Goal: Transaction & Acquisition: Purchase product/service

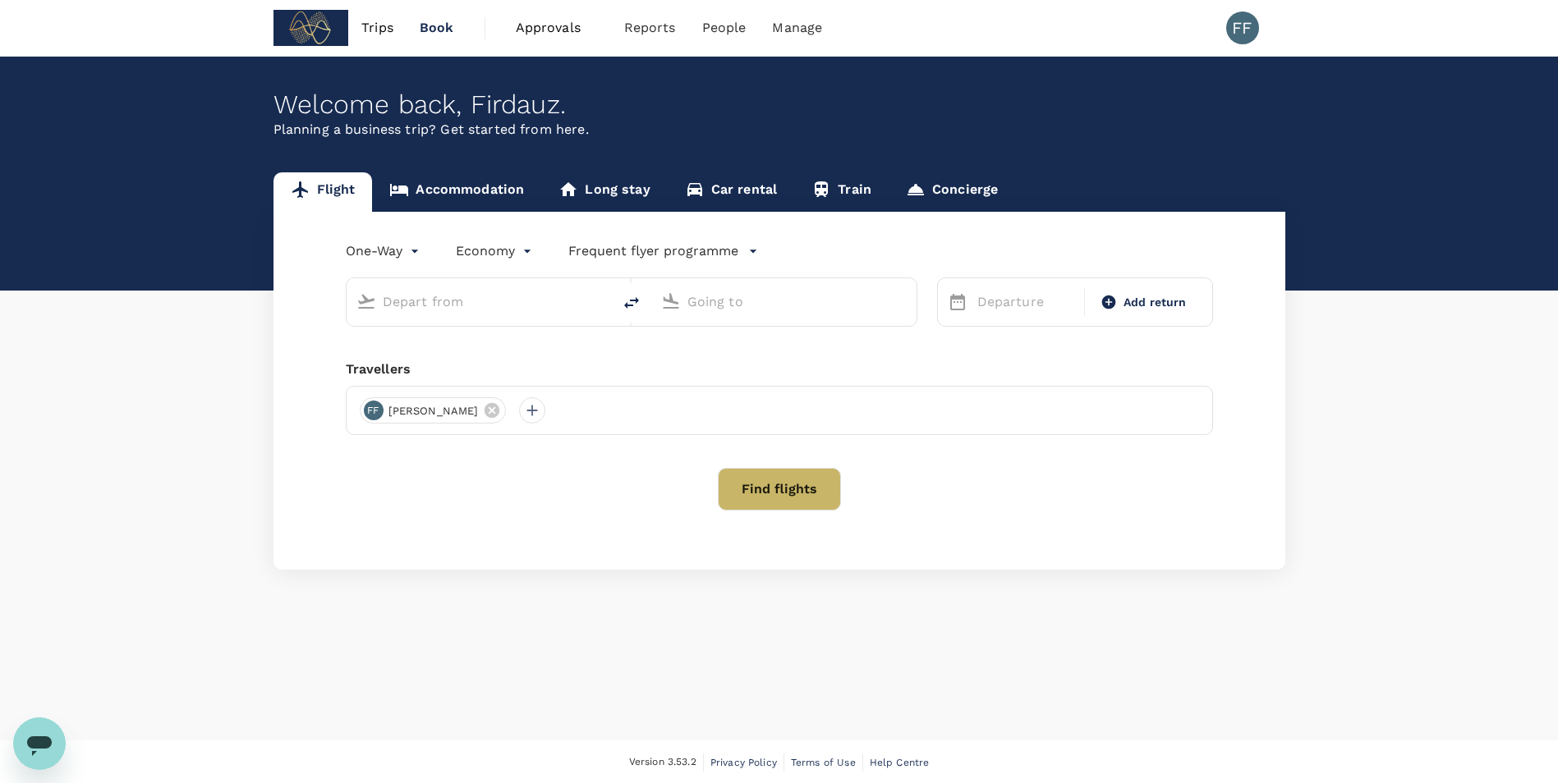
type input "Kuala Lumpur Intl ([GEOGRAPHIC_DATA])"
type input "[GEOGRAPHIC_DATA], [GEOGRAPHIC_DATA] (any)"
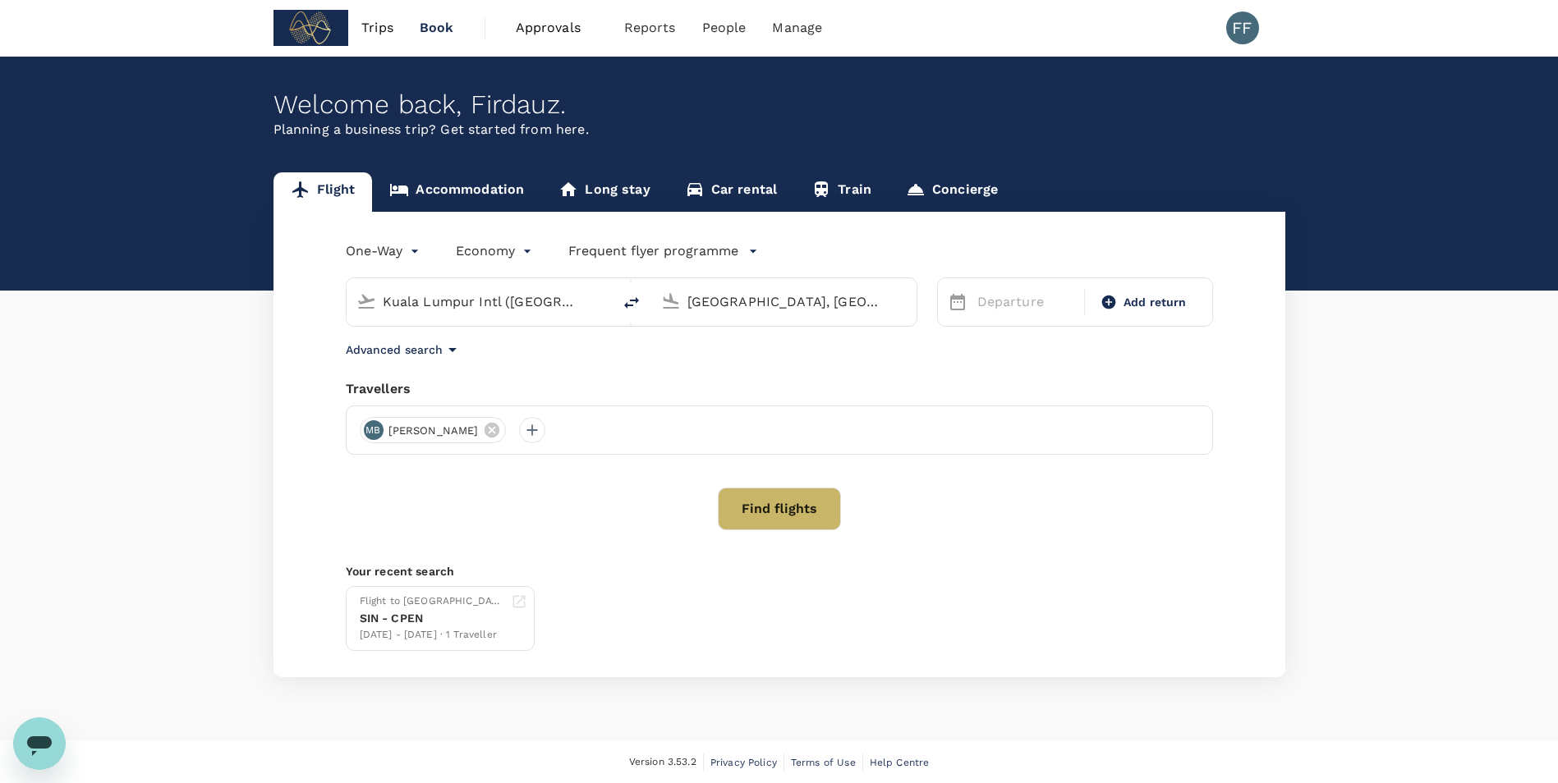
click at [505, 307] on input "Kuala Lumpur Intl ([GEOGRAPHIC_DATA])" at bounding box center [480, 301] width 195 height 25
click at [471, 304] on input "Kuala Lumpur Intl ([GEOGRAPHIC_DATA])" at bounding box center [480, 301] width 195 height 25
type input "C"
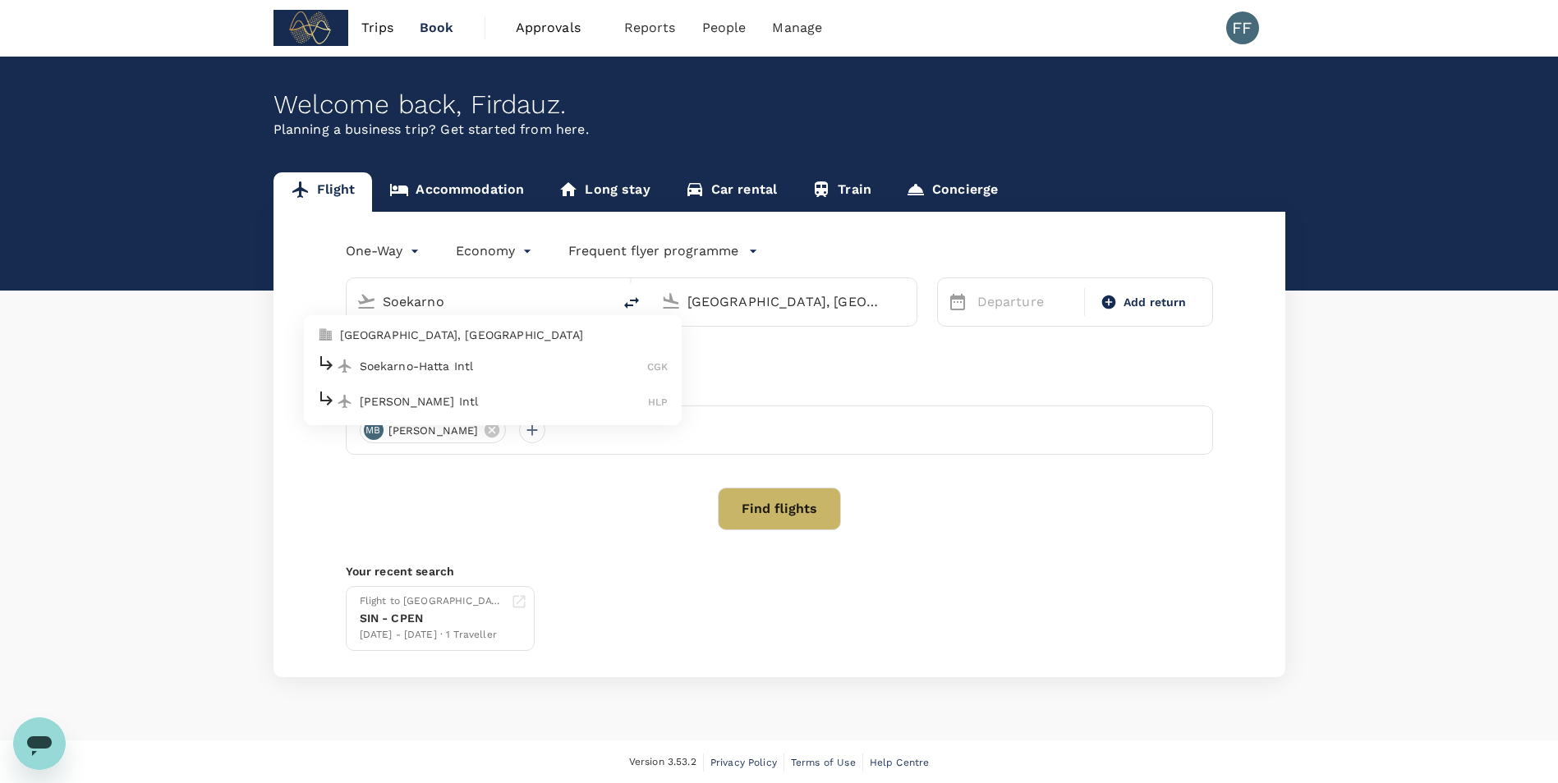
click at [487, 365] on p "Soekarno-Hatta Intl" at bounding box center [504, 366] width 288 height 16
type input "Soekarno-Hatta Intl (CGK)"
click at [787, 306] on input "[GEOGRAPHIC_DATA], [GEOGRAPHIC_DATA] (any)" at bounding box center [784, 301] width 195 height 25
type input "S"
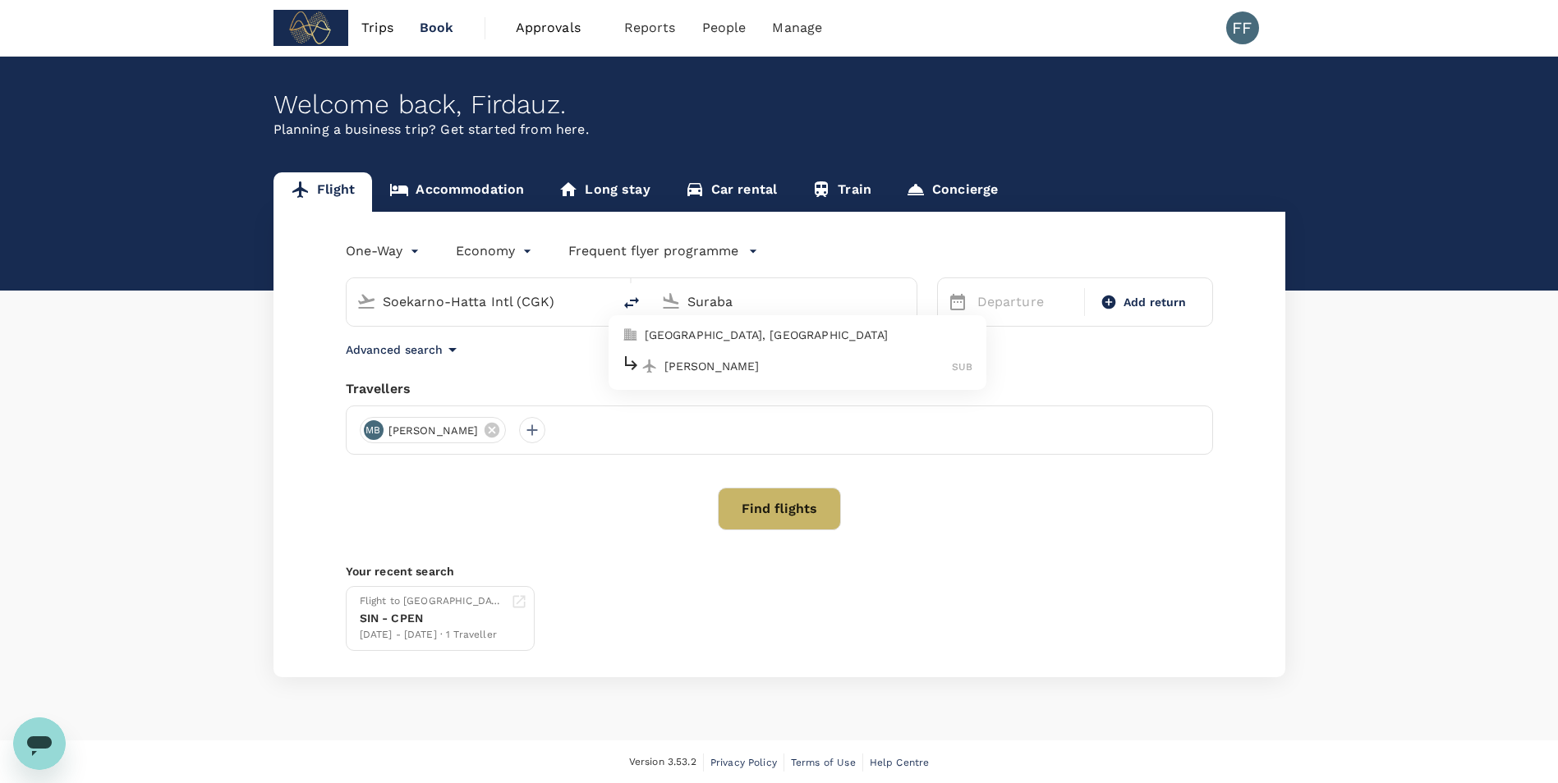
click at [748, 360] on p "[PERSON_NAME]" at bounding box center [808, 366] width 288 height 16
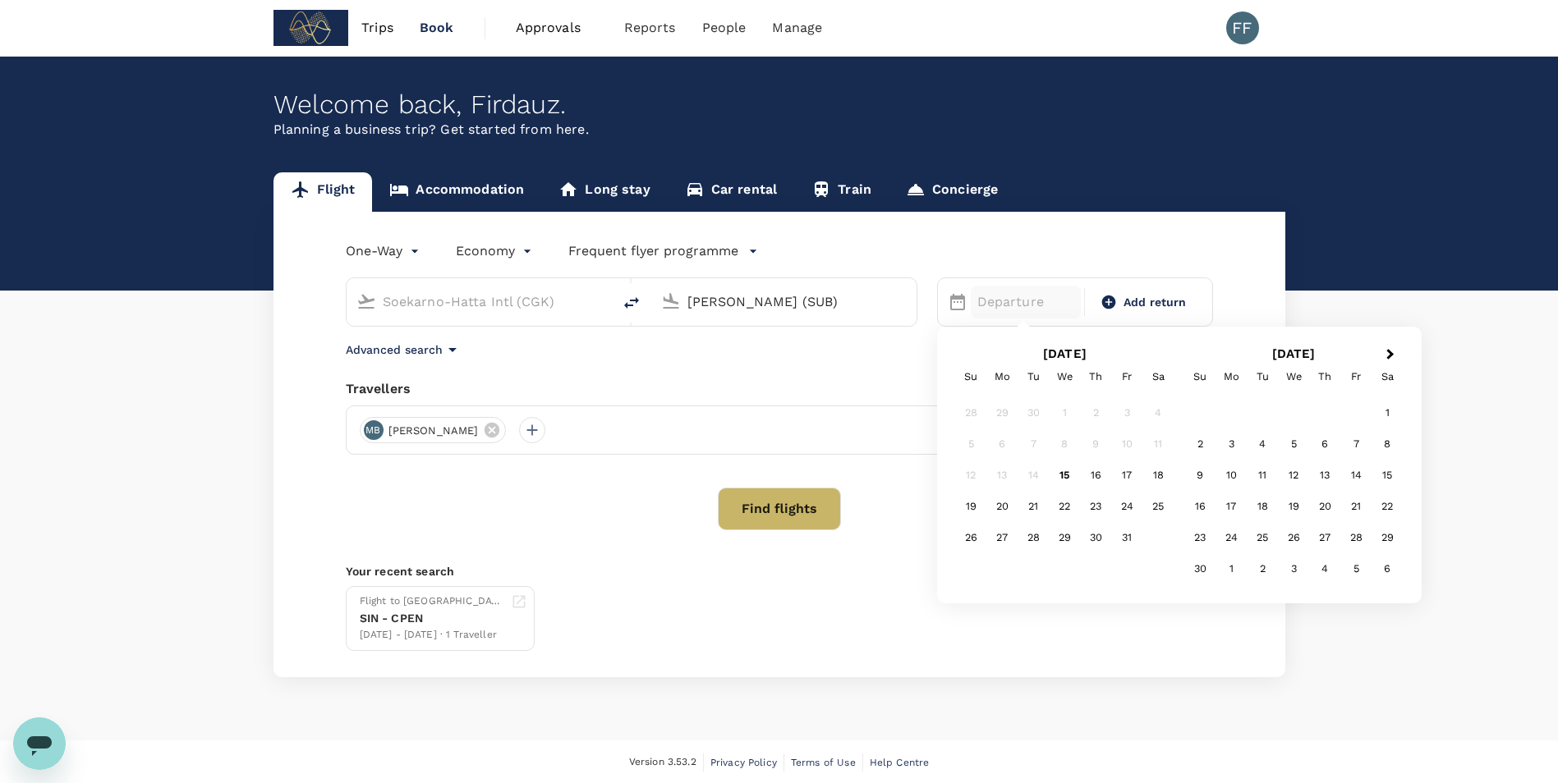
type input "[PERSON_NAME] (SUB)"
click at [888, 344] on div "Advanced search" at bounding box center [779, 350] width 867 height 20
click at [991, 304] on p "Departure" at bounding box center [1026, 302] width 98 height 20
click at [1157, 474] on div "18" at bounding box center [1157, 475] width 31 height 31
click at [866, 382] on div "Travellers" at bounding box center [779, 389] width 867 height 20
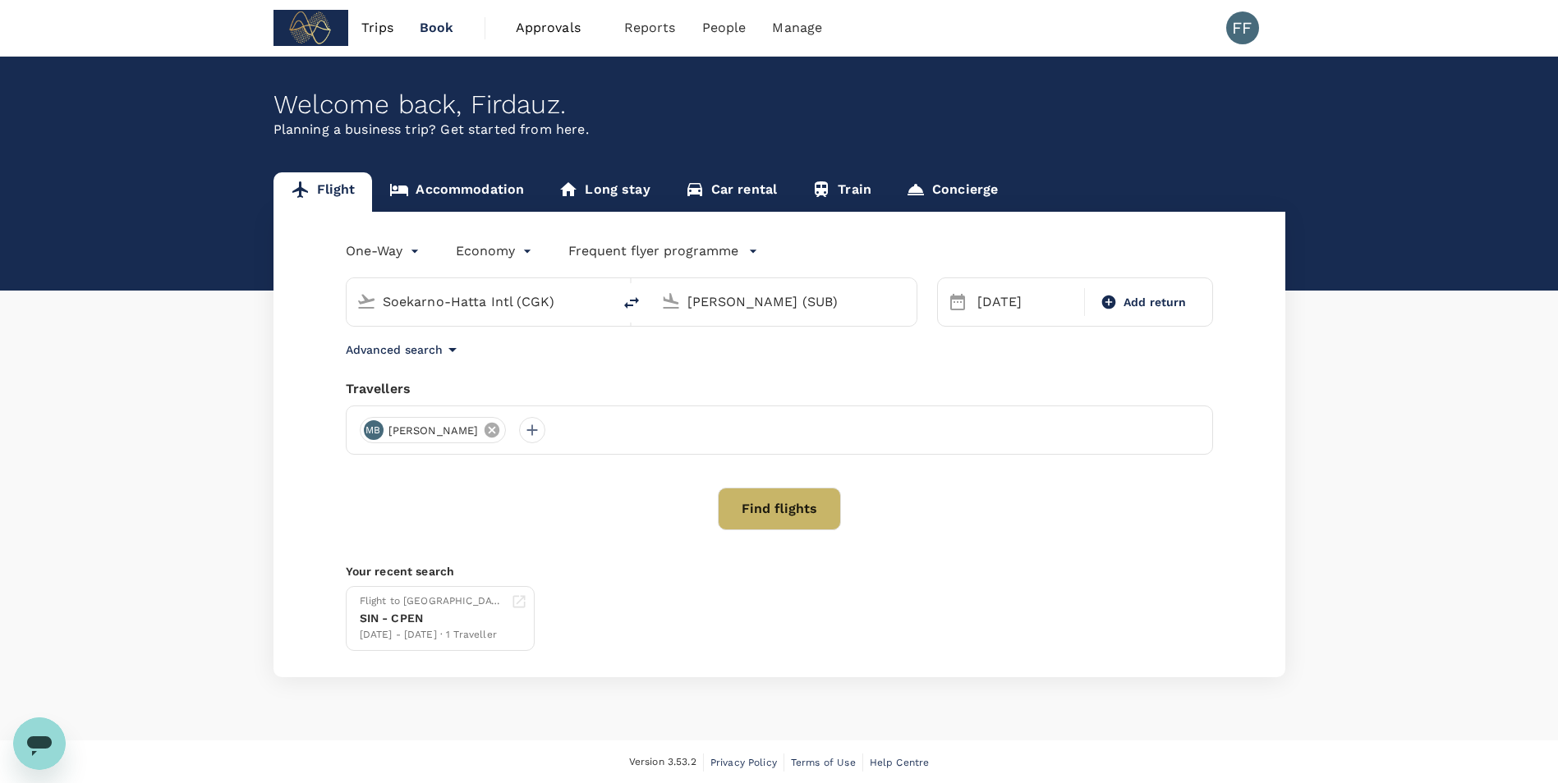
click at [501, 428] on icon at bounding box center [492, 430] width 18 height 18
click at [370, 433] on div at bounding box center [373, 430] width 26 height 26
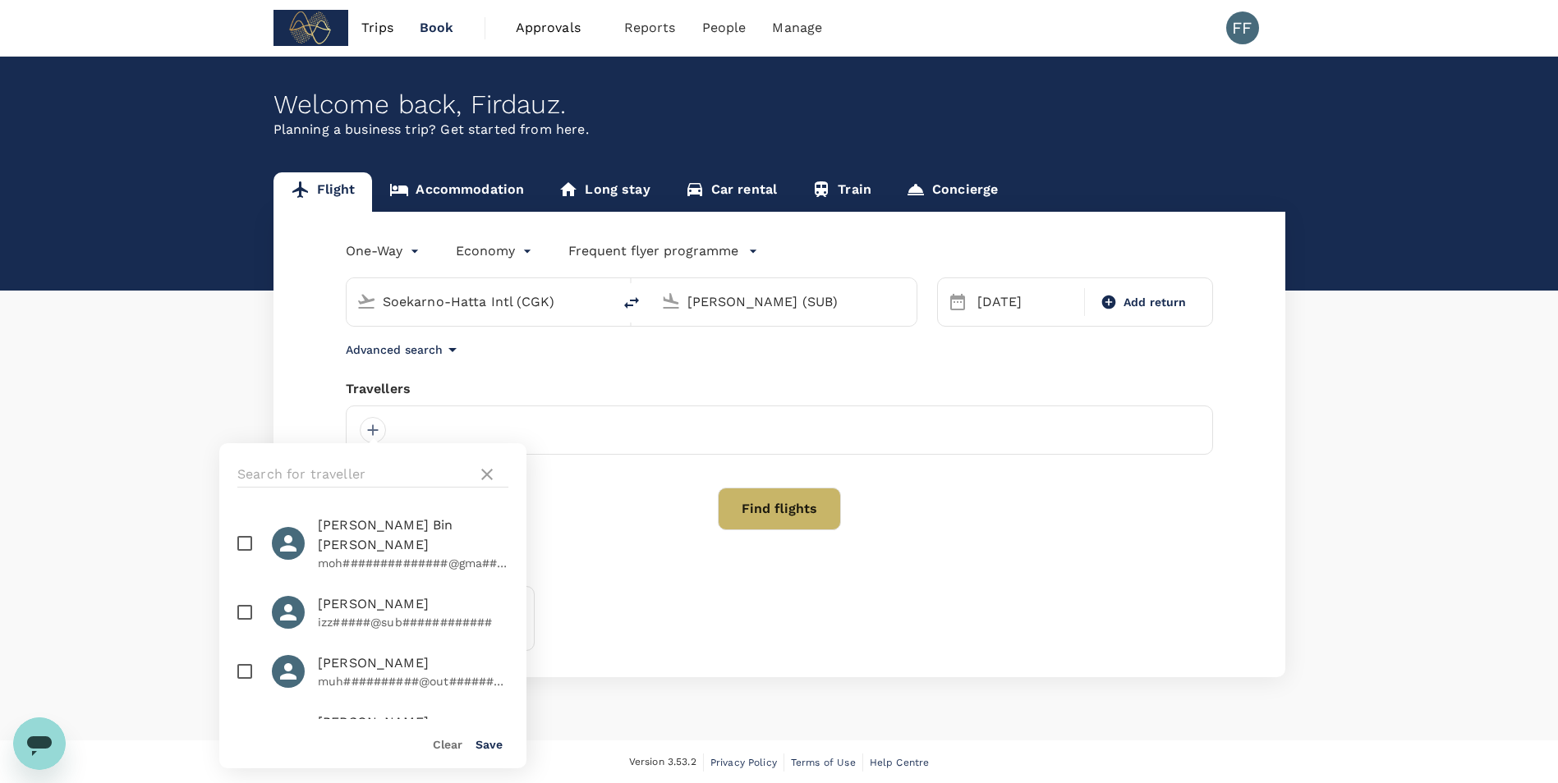
scroll to position [246, 0]
click at [386, 473] on input "text" at bounding box center [353, 474] width 233 height 26
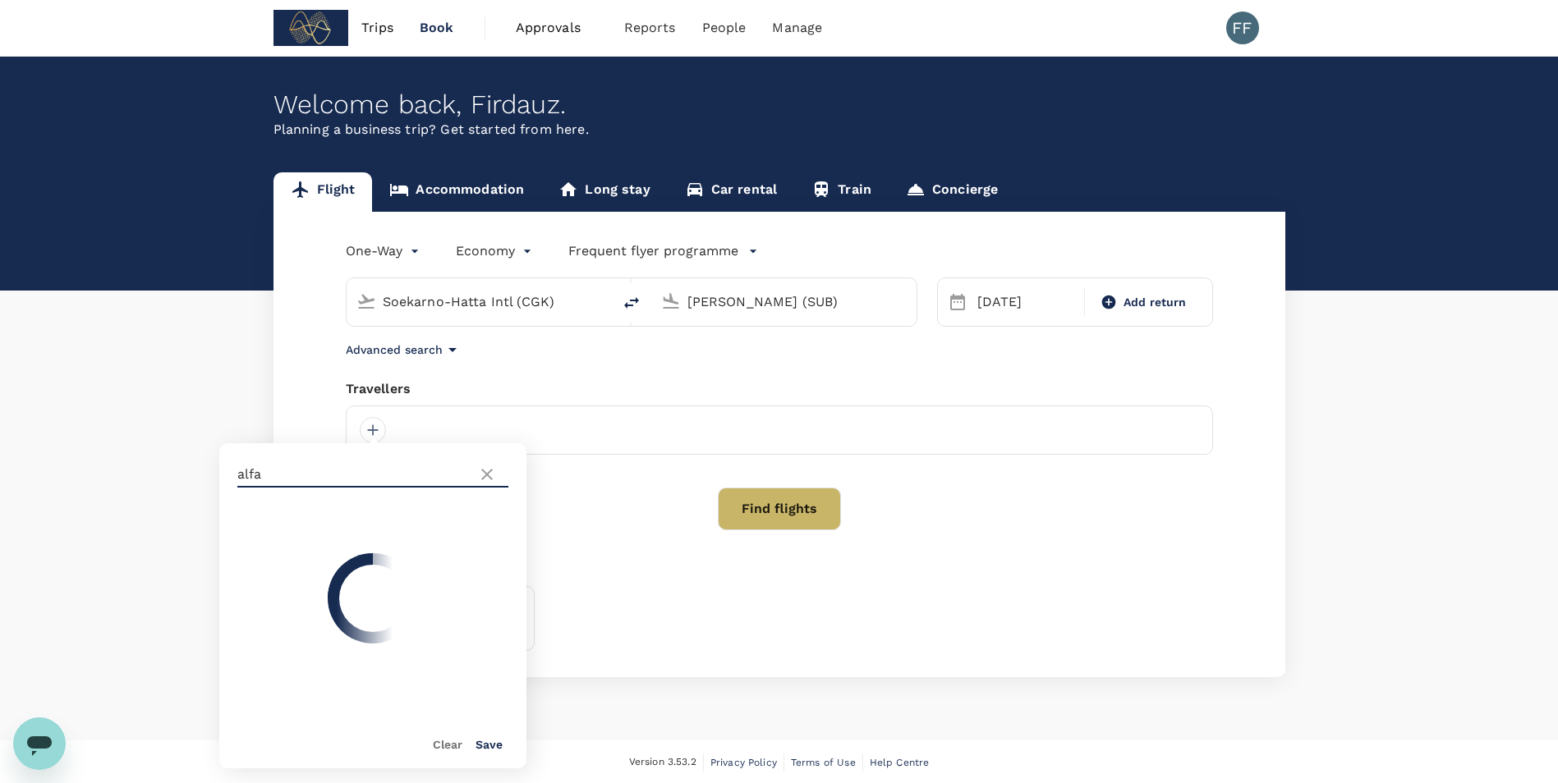
scroll to position [0, 0]
type input "alfa"
click at [276, 595] on ul "[PERSON_NAME] muh##########@out########" at bounding box center [372, 613] width 307 height 214
click at [242, 544] on input "checkbox" at bounding box center [244, 542] width 34 height 34
checkbox input "true"
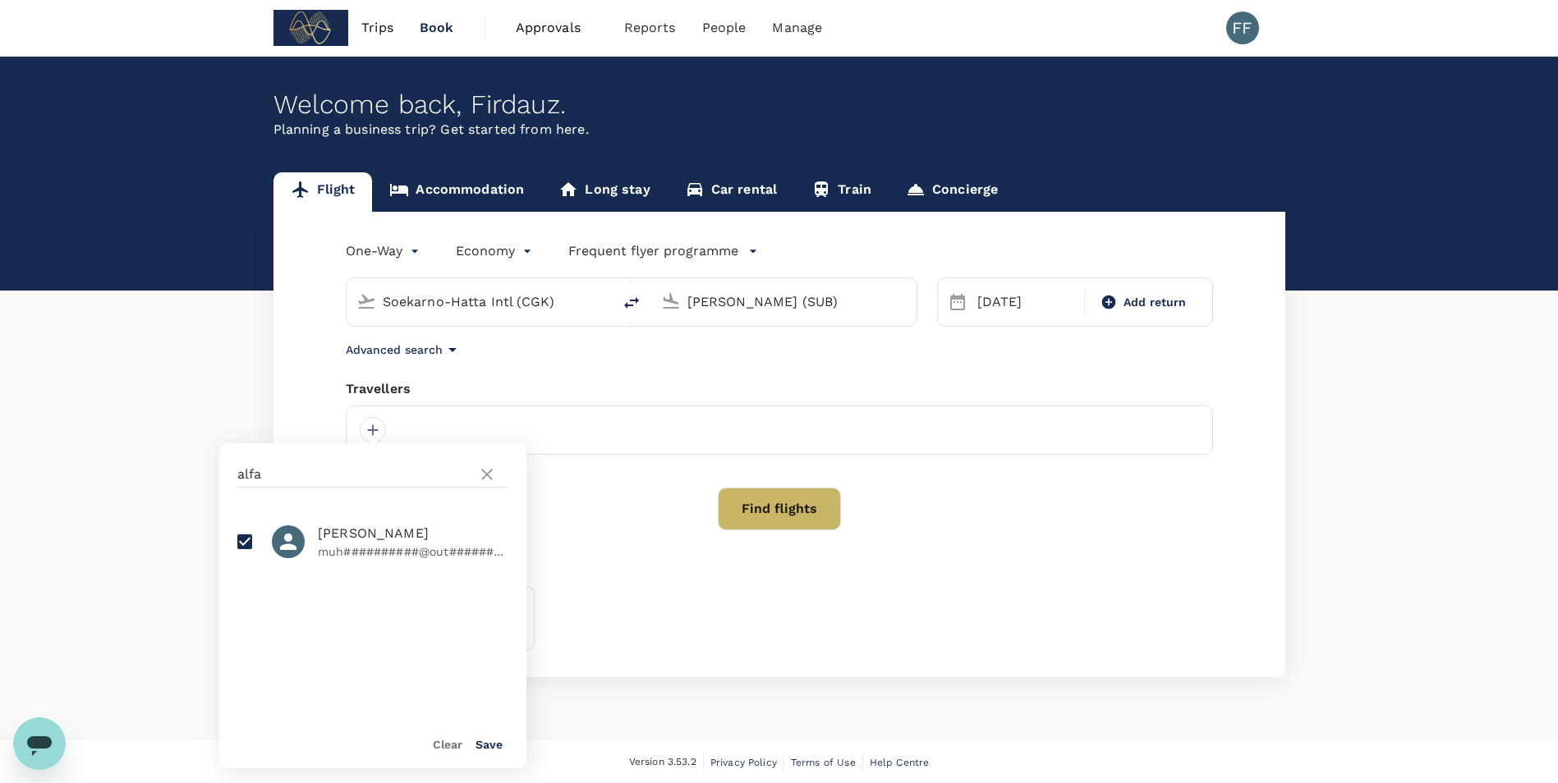
click at [477, 741] on button "Save" at bounding box center [488, 744] width 27 height 13
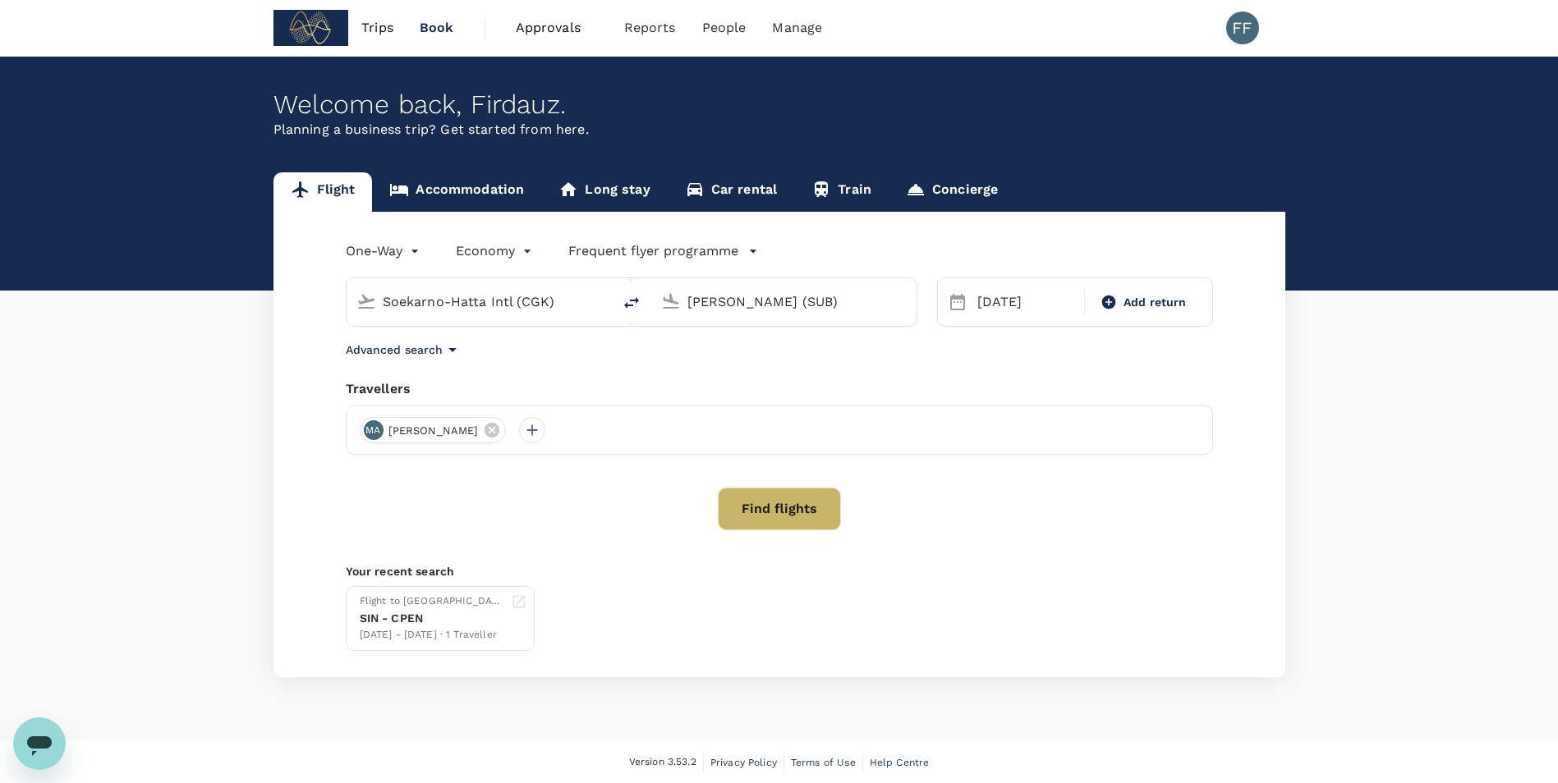
click at [782, 505] on button "Find flights" at bounding box center [779, 509] width 123 height 43
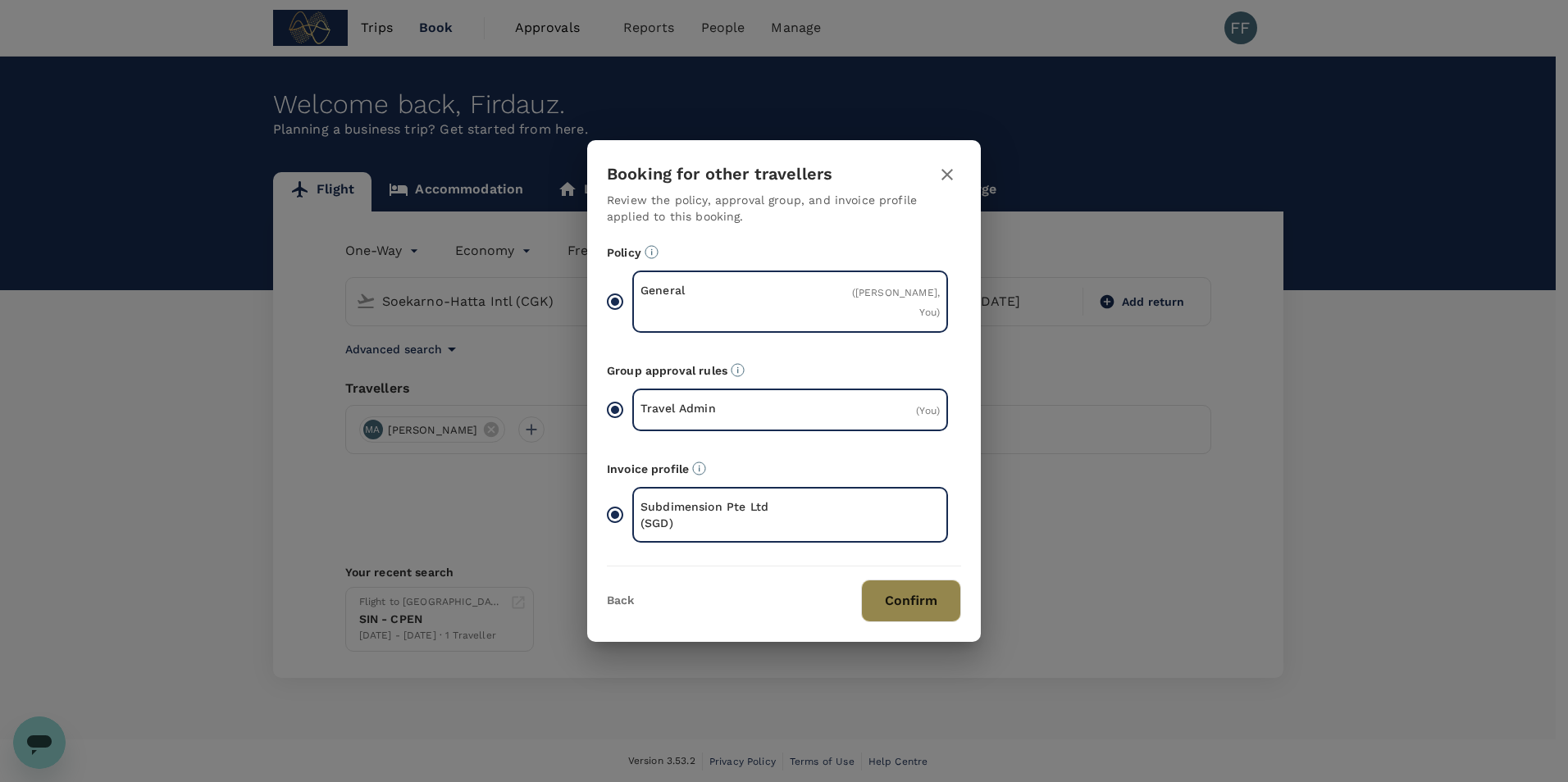
click at [912, 594] on button "Confirm" at bounding box center [911, 601] width 100 height 43
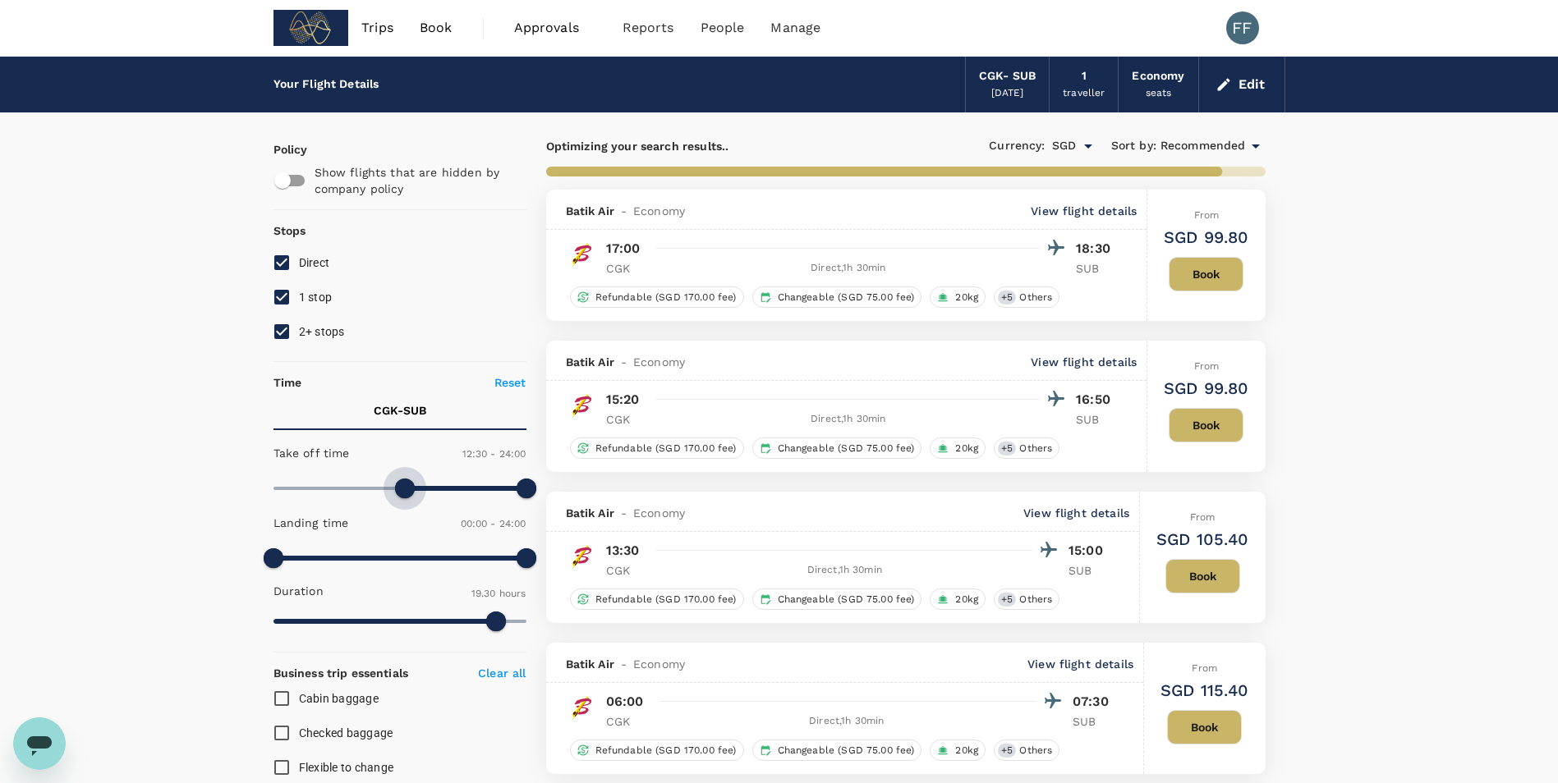
type input "720"
drag, startPoint x: 278, startPoint y: 492, endPoint x: 402, endPoint y: 514, distance: 125.2
click at [402, 514] on div "Take off time 12:00 - 24:00 Landing time 00:00 - 24:00 Duration 19.30 hours" at bounding box center [396, 538] width 259 height 203
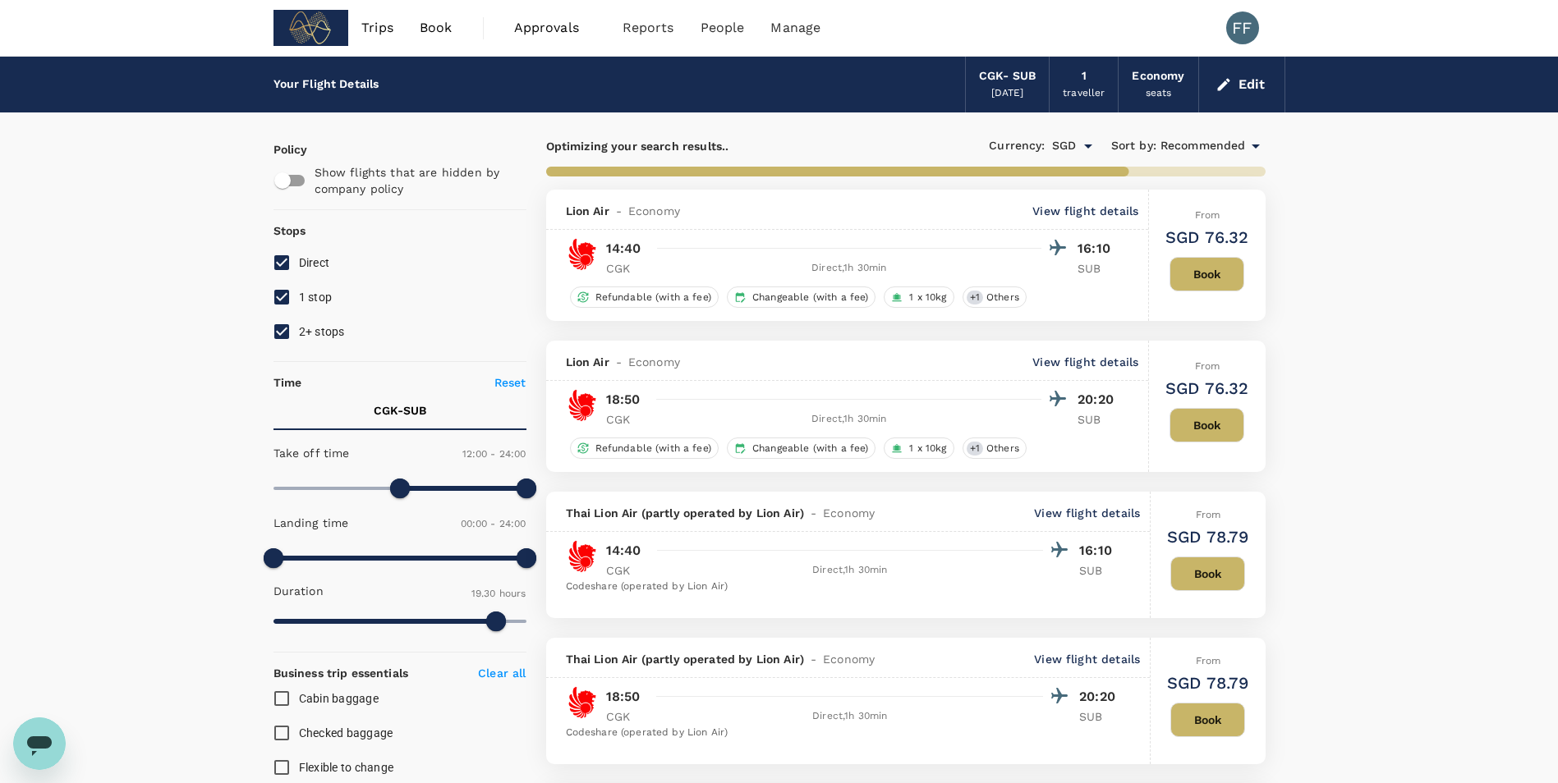
click at [1164, 146] on span "Recommended" at bounding box center [1202, 146] width 85 height 18
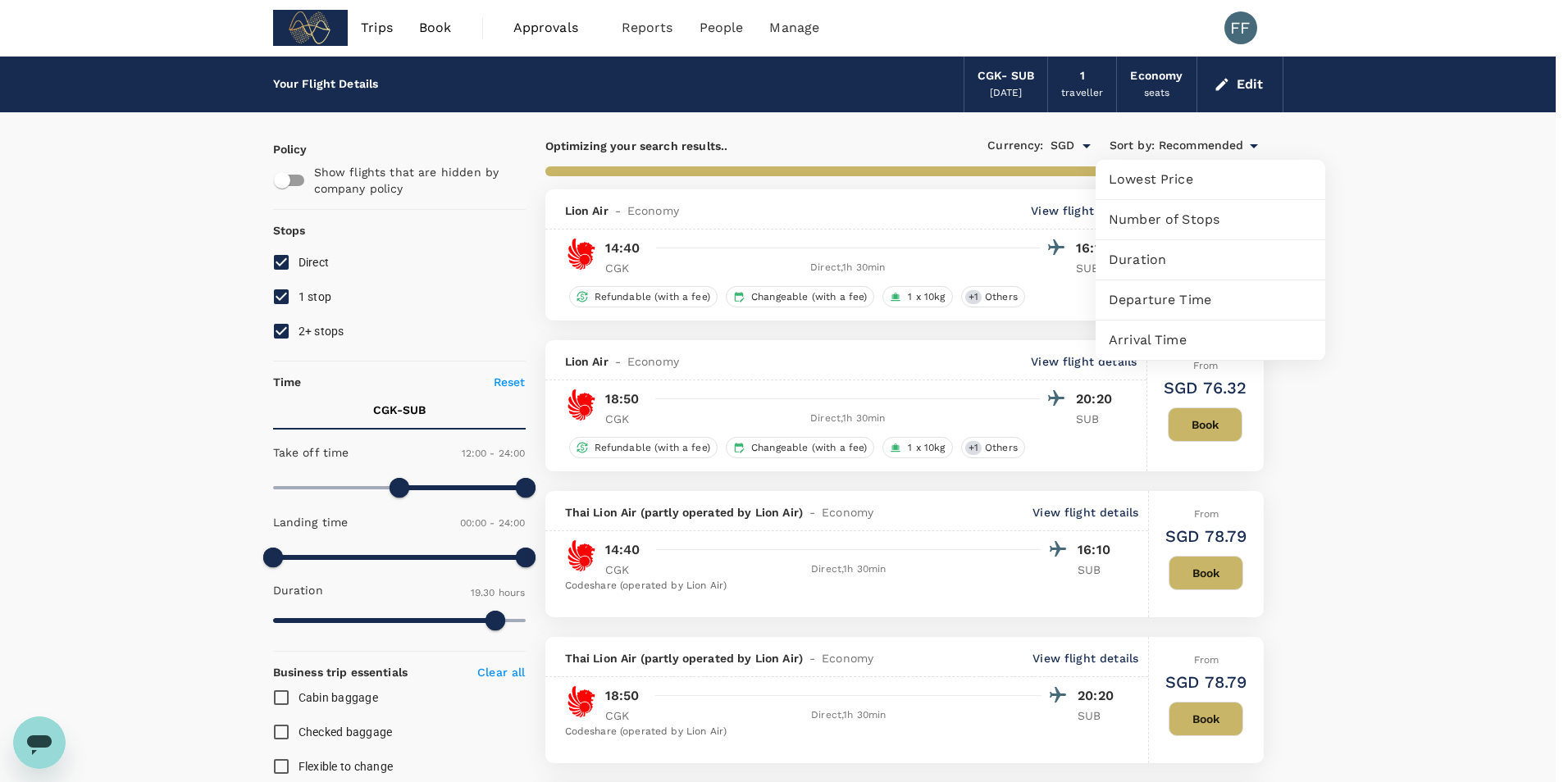
click at [1192, 146] on div at bounding box center [784, 391] width 1568 height 782
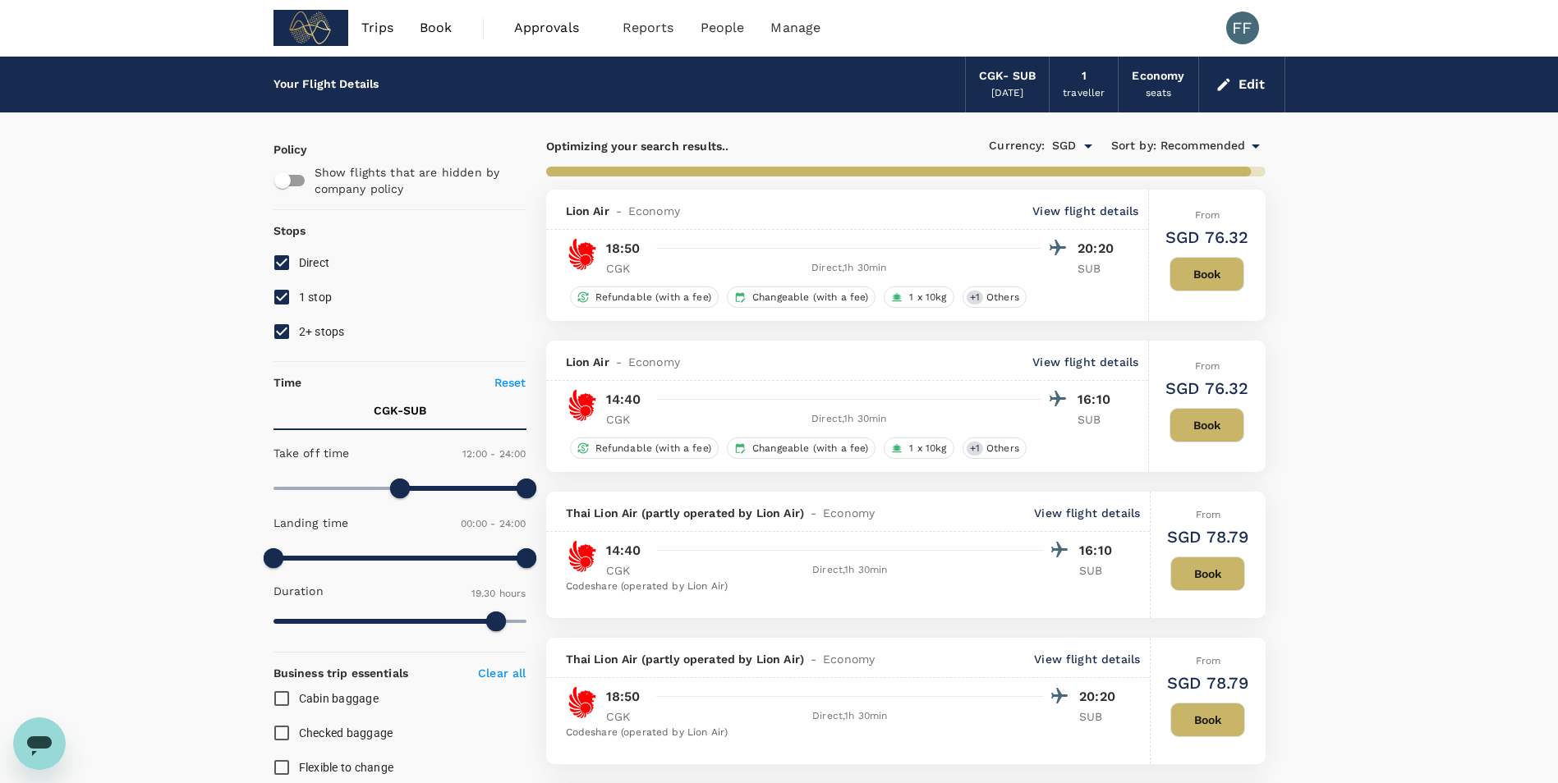
click at [1260, 141] on icon at bounding box center [1256, 146] width 20 height 20
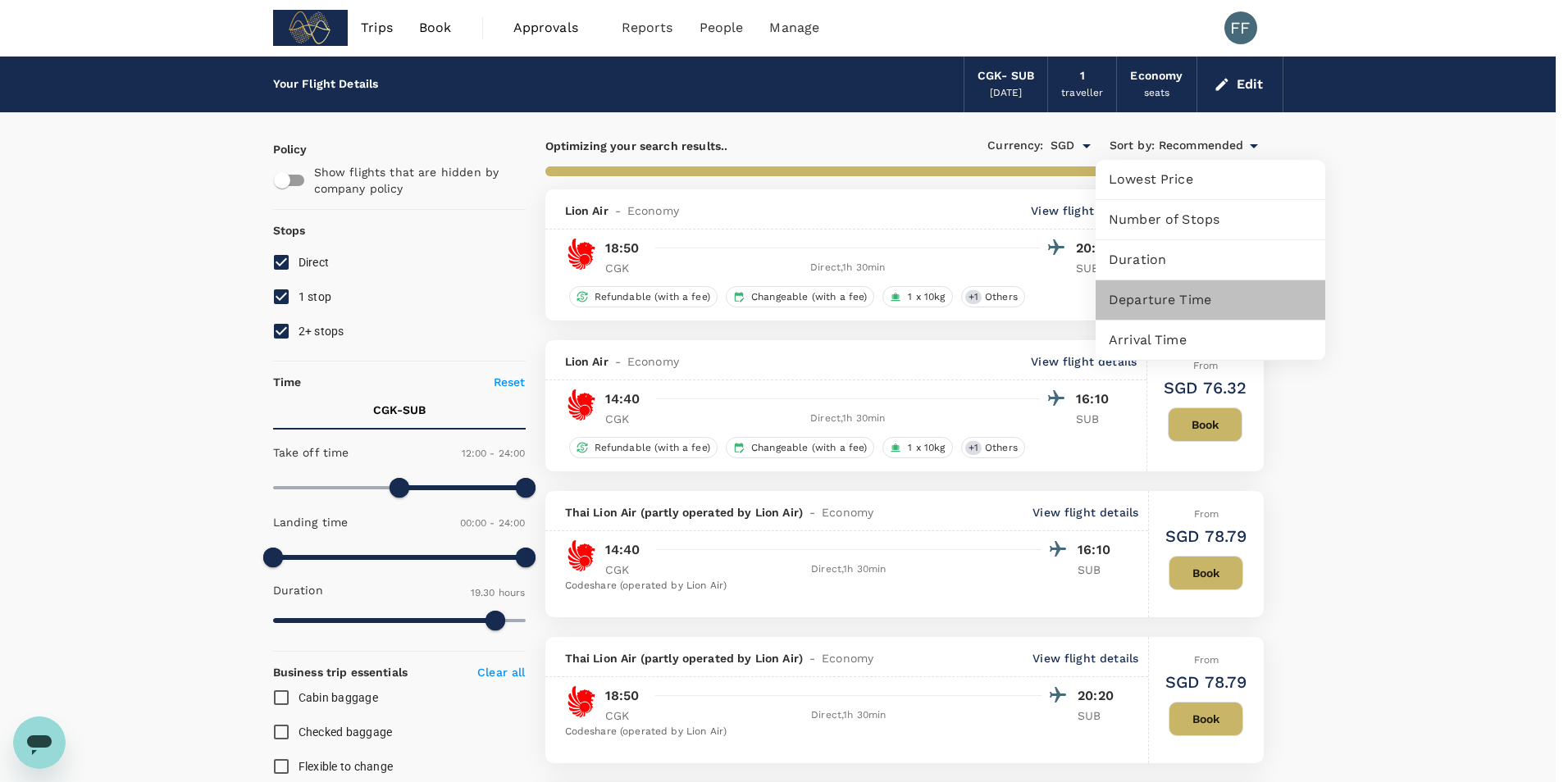
click at [1210, 304] on span "Departure Time" at bounding box center [1210, 301] width 204 height 20
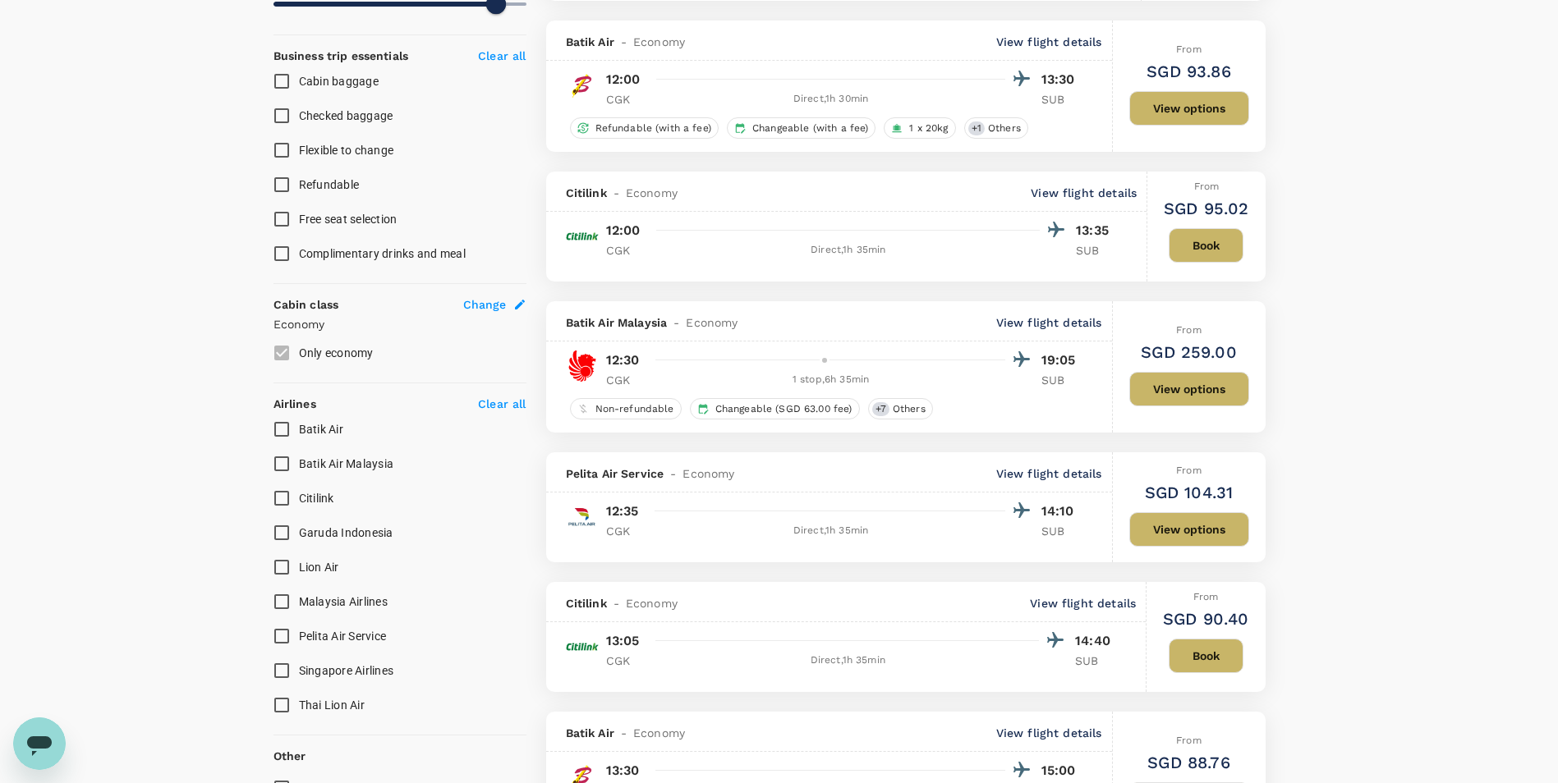
scroll to position [657, 0]
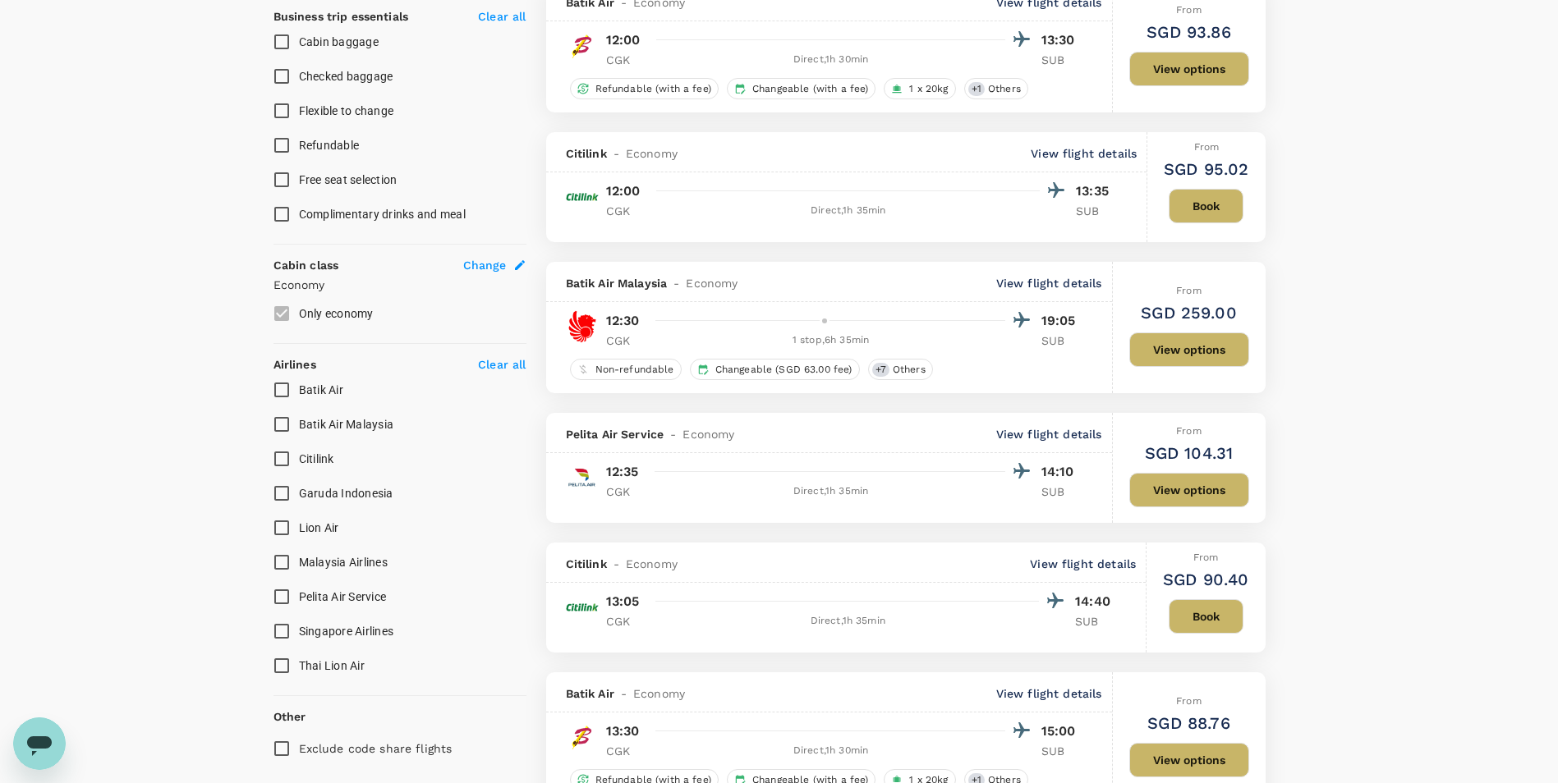
click at [1224, 489] on button "View options" at bounding box center [1189, 490] width 120 height 34
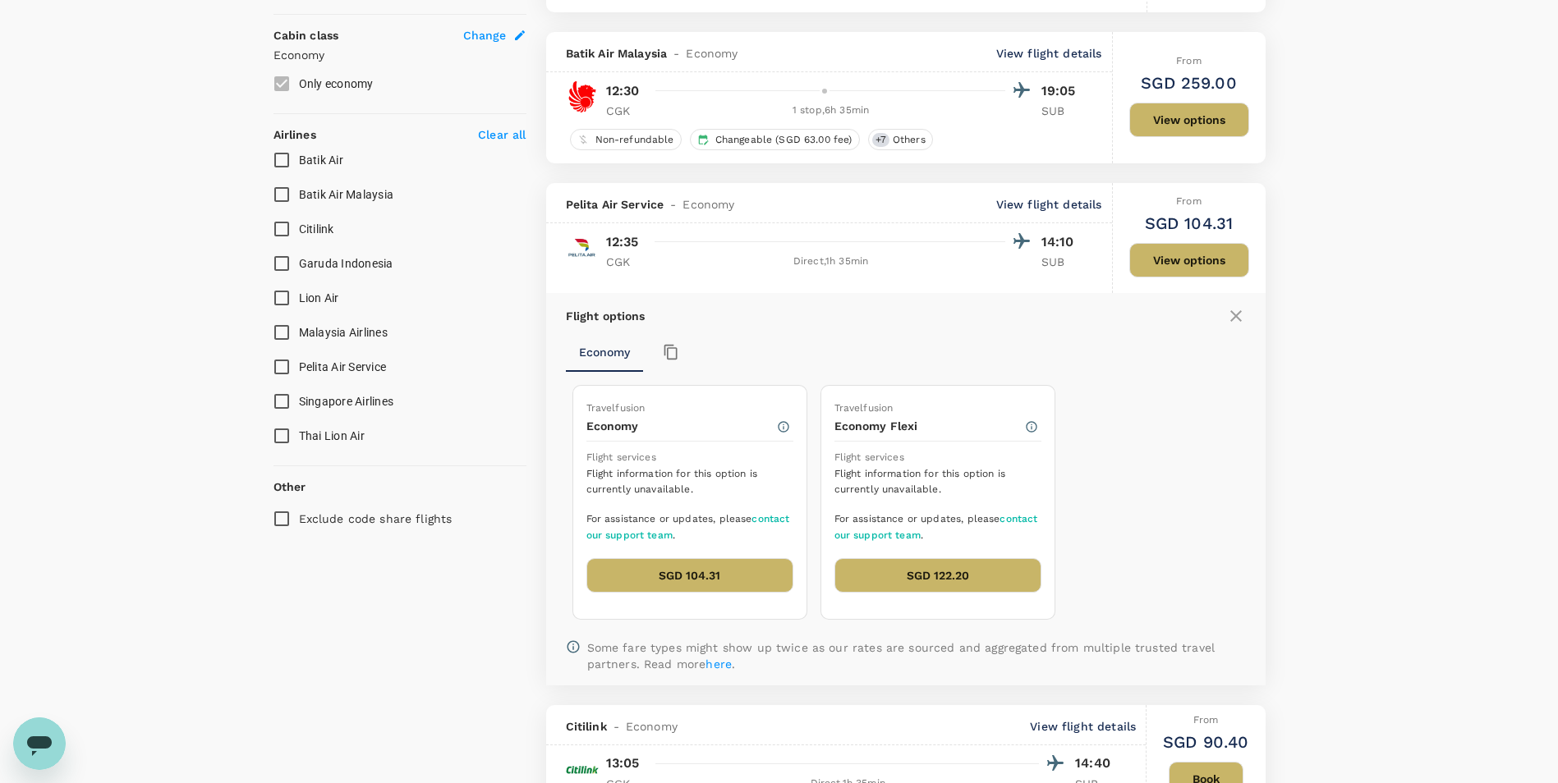
scroll to position [824, 0]
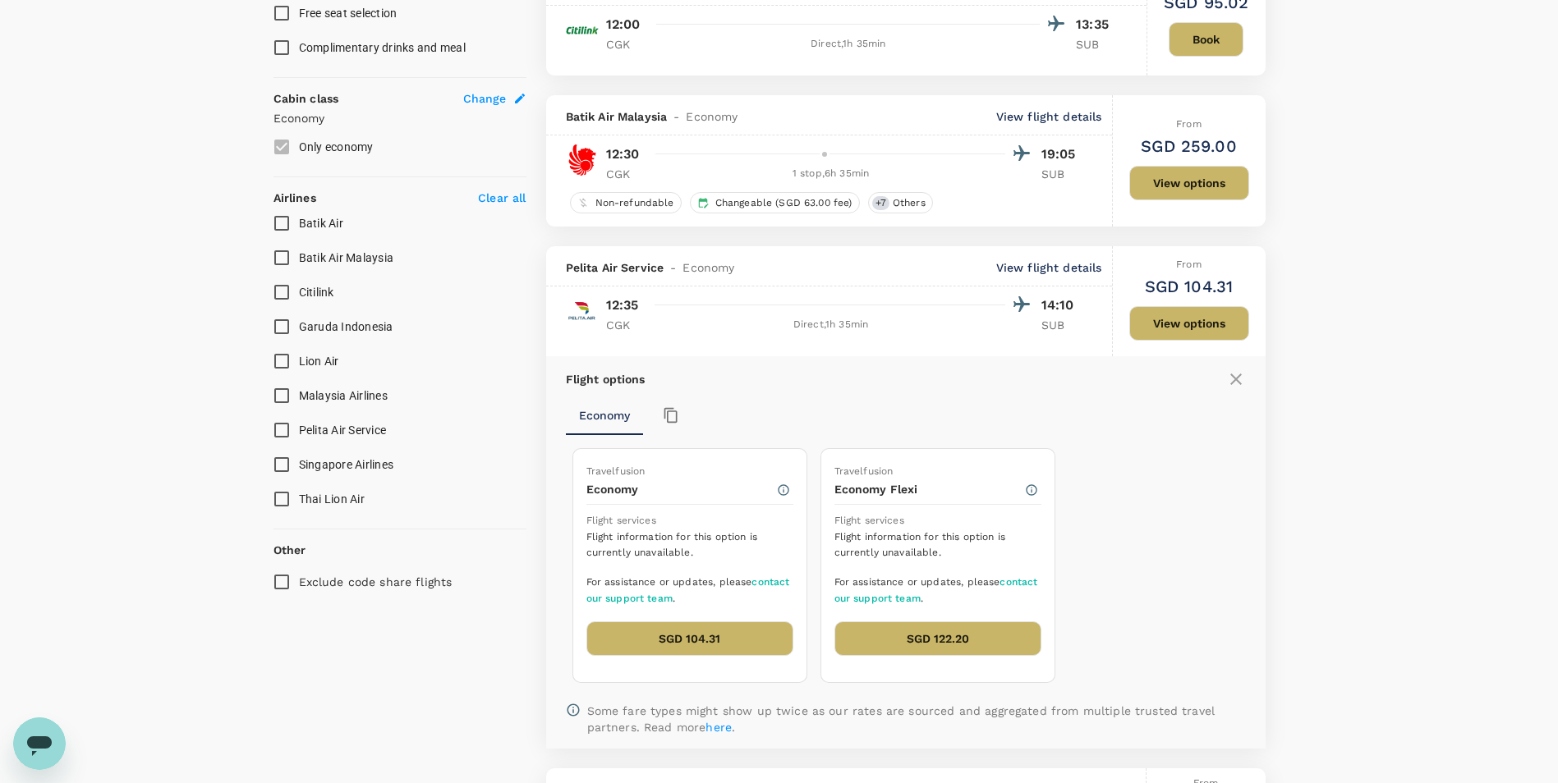
click at [706, 641] on button "SGD 104.31" at bounding box center [689, 639] width 207 height 34
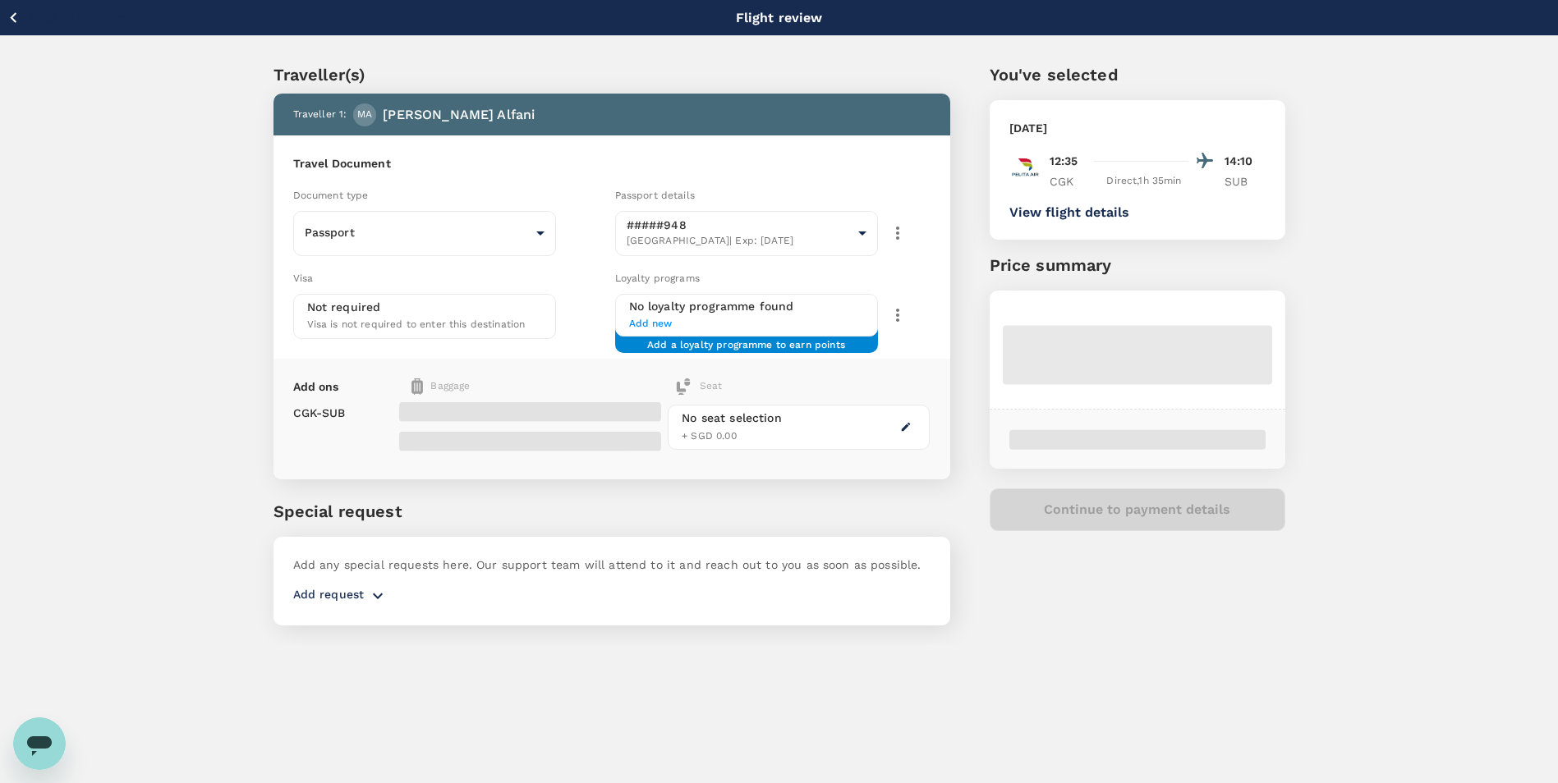
click at [179, 310] on div "Traveller(s) Traveller 1 : MA [PERSON_NAME] Travel Document Document type Passp…" at bounding box center [779, 340] width 1558 height 609
click at [378, 307] on p "Not required" at bounding box center [344, 307] width 74 height 16
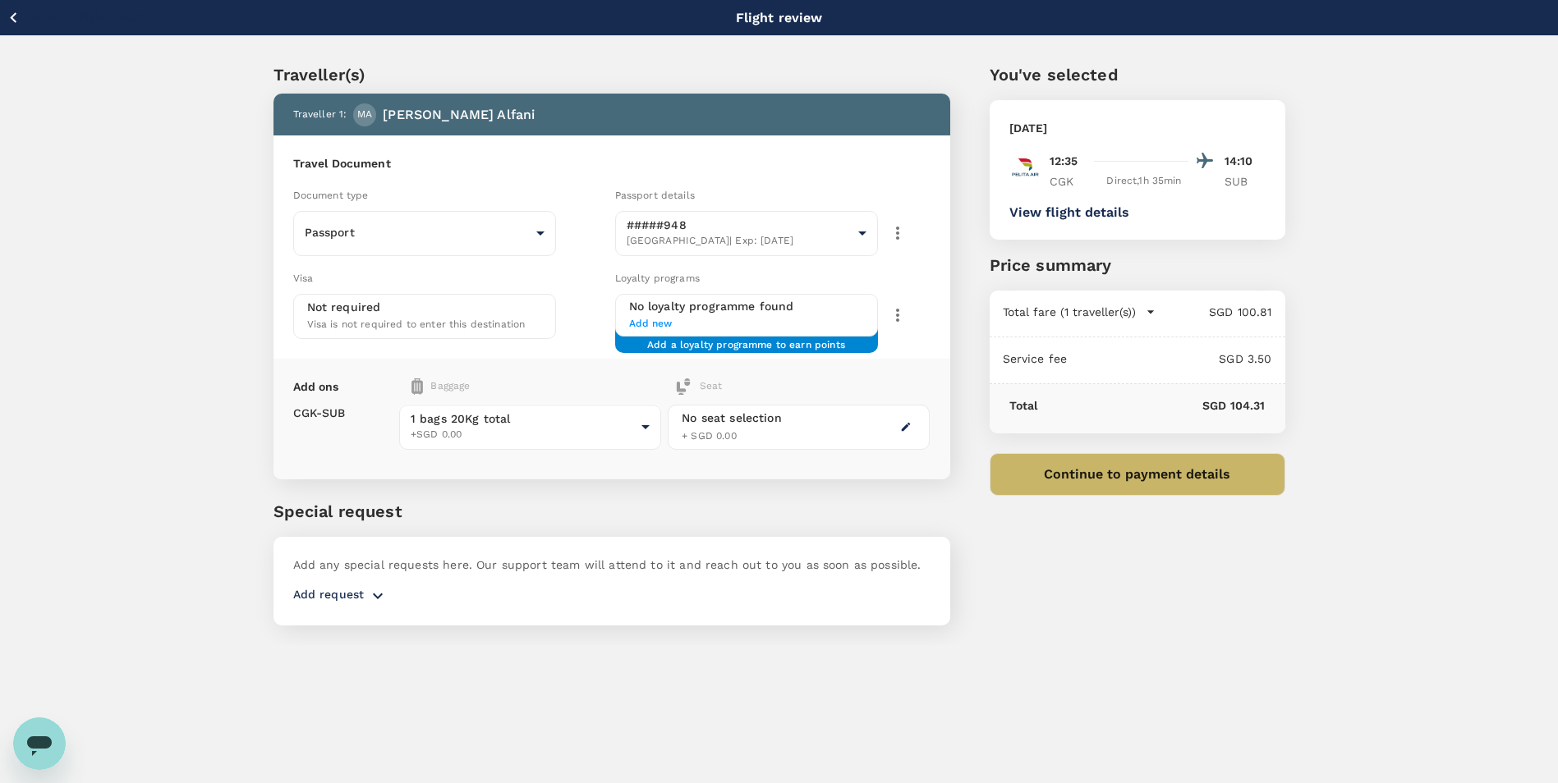
click at [697, 307] on h6 "No loyalty programme found" at bounding box center [746, 307] width 235 height 18
click at [636, 322] on span "Add new" at bounding box center [746, 324] width 235 height 16
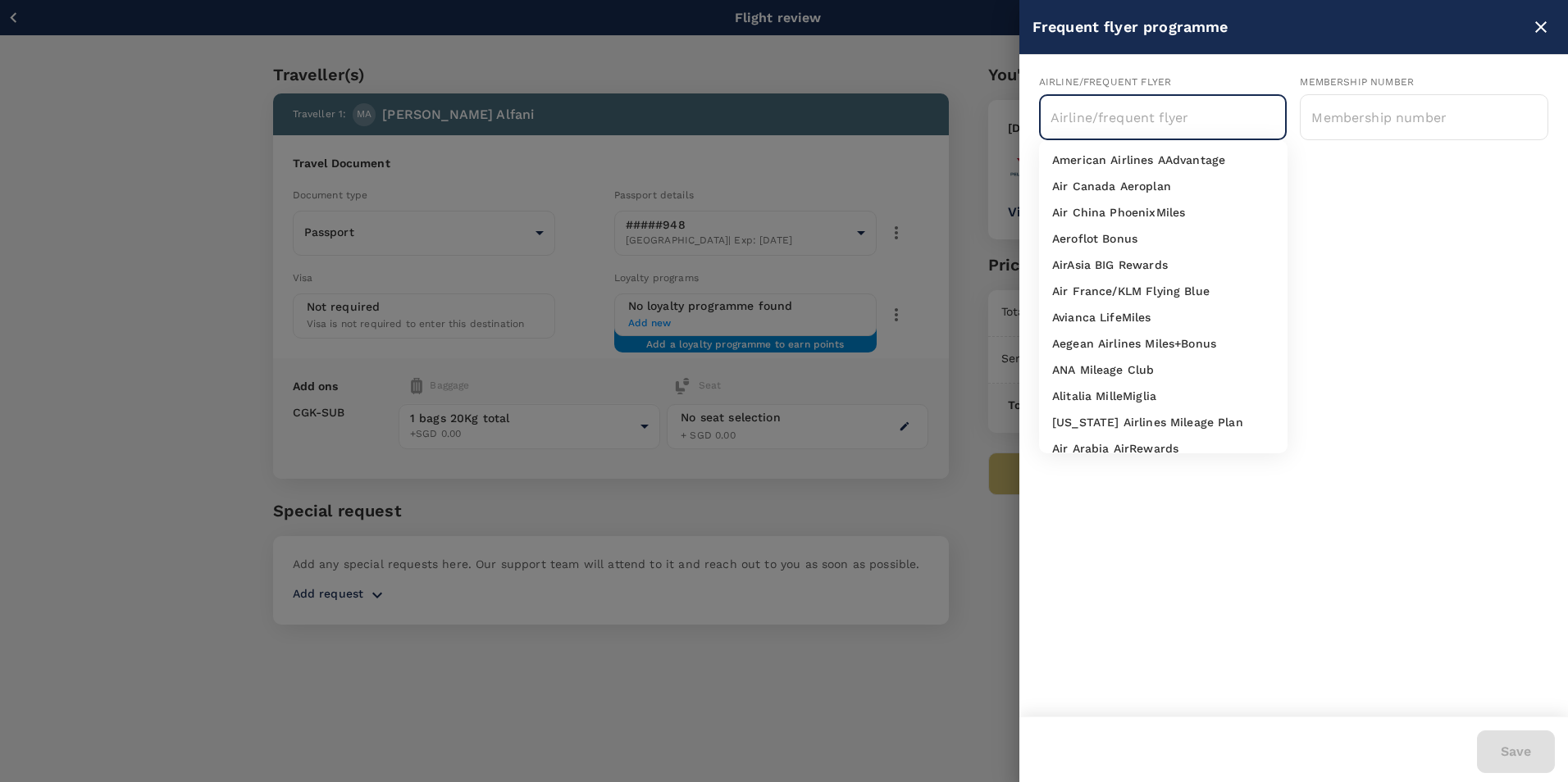
click at [1174, 131] on input "text" at bounding box center [1151, 117] width 209 height 31
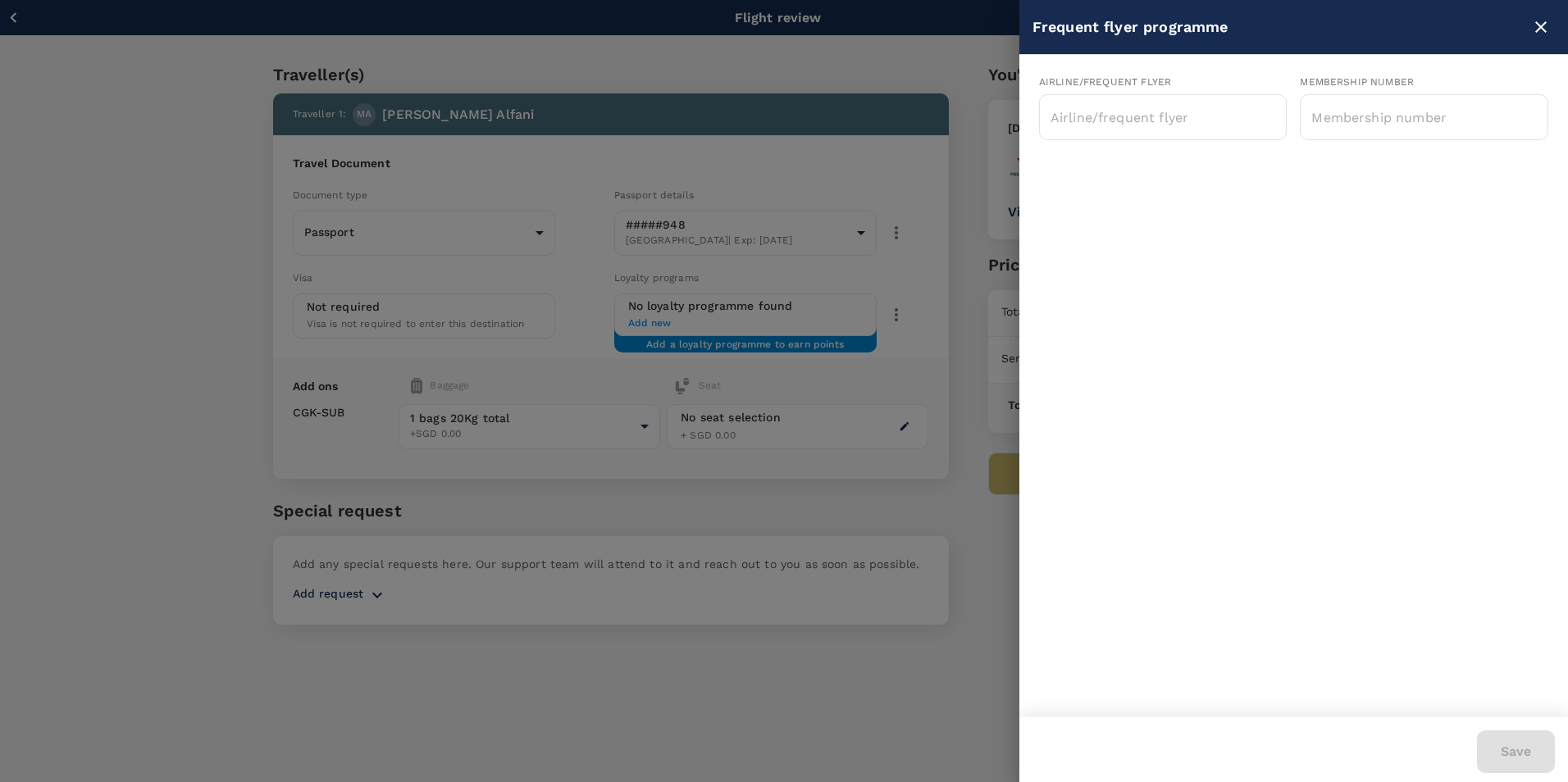
click at [998, 152] on div at bounding box center [784, 391] width 1568 height 782
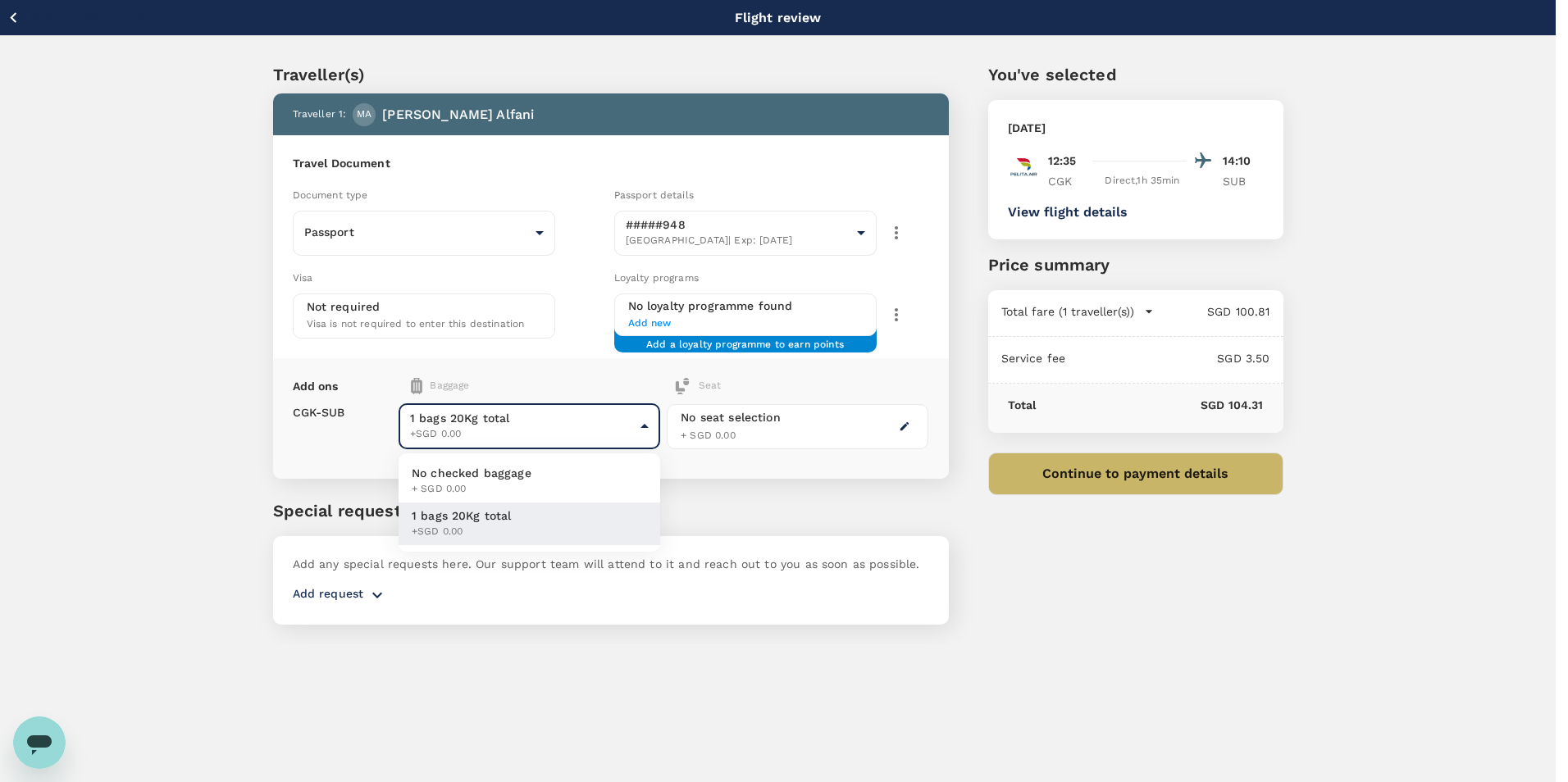
click at [593, 428] on body "Back to flight results Flight review Traveller(s) Traveller 1 : MA [PERSON_NAME…" at bounding box center [784, 413] width 1568 height 827
click at [600, 527] on li "1 bags 20Kg total +SGD 0.00" at bounding box center [529, 523] width 262 height 43
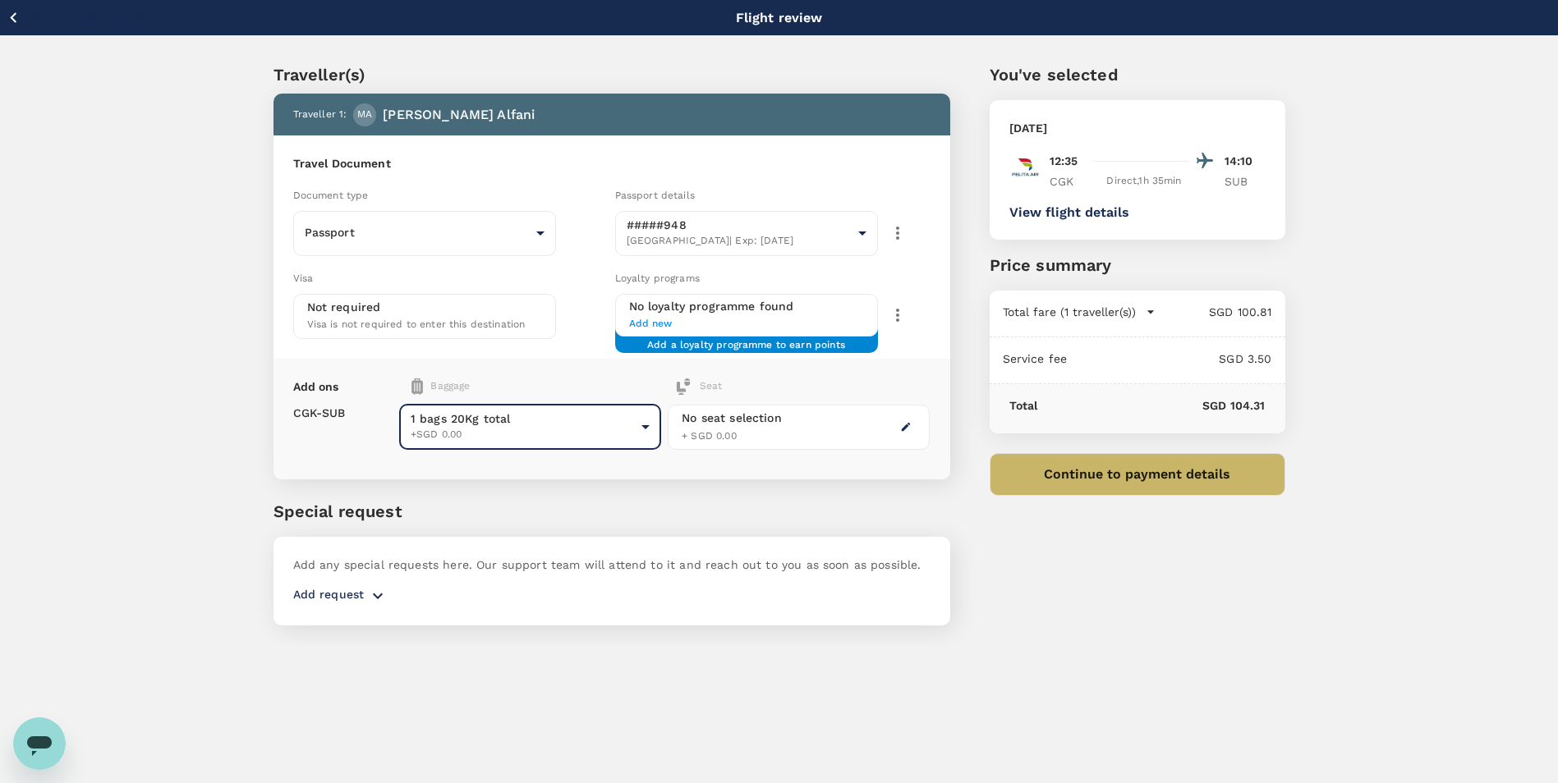
click at [905, 429] on icon "button" at bounding box center [906, 427] width 9 height 9
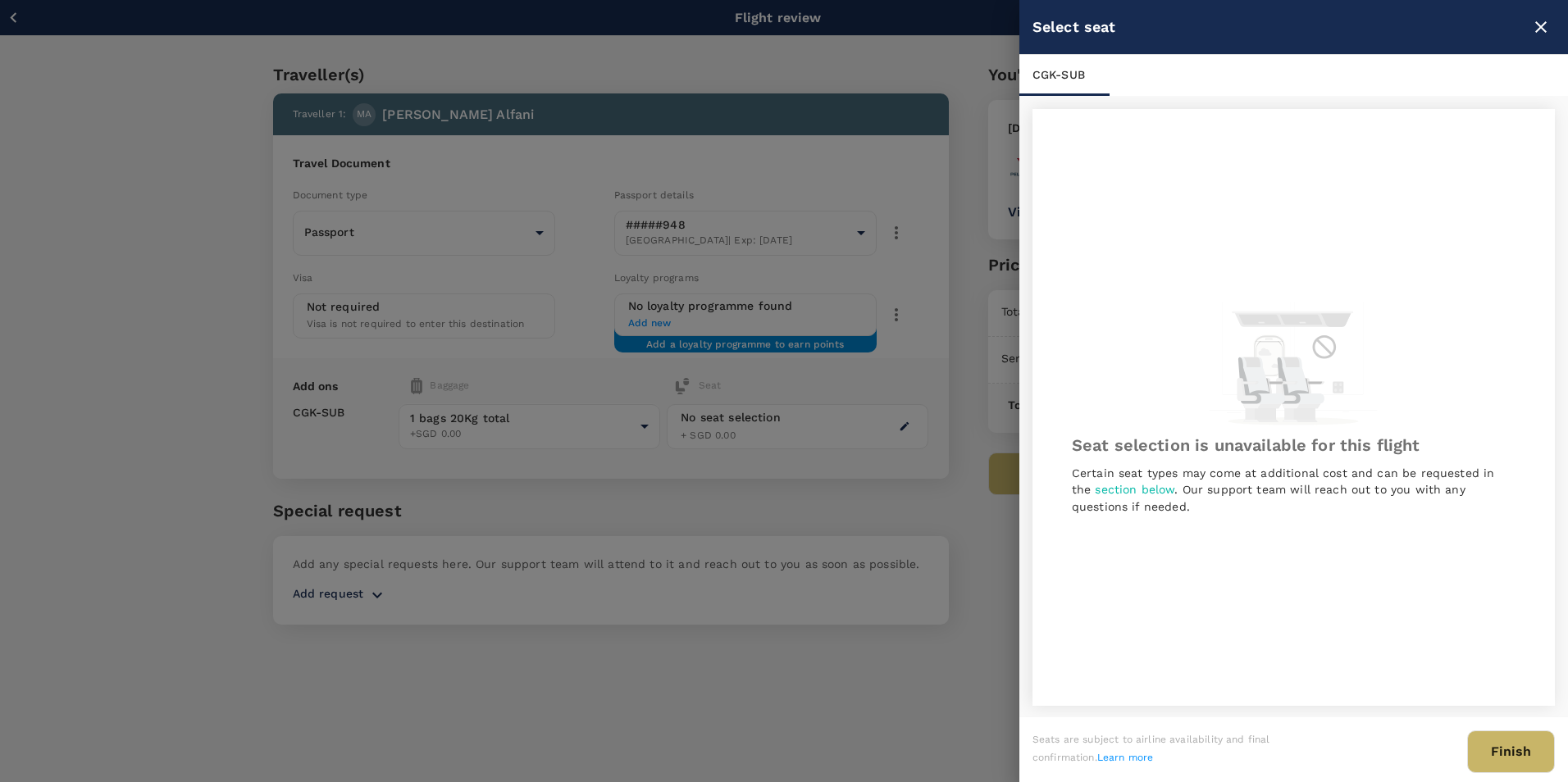
click at [1536, 748] on button "Finish" at bounding box center [1511, 752] width 88 height 43
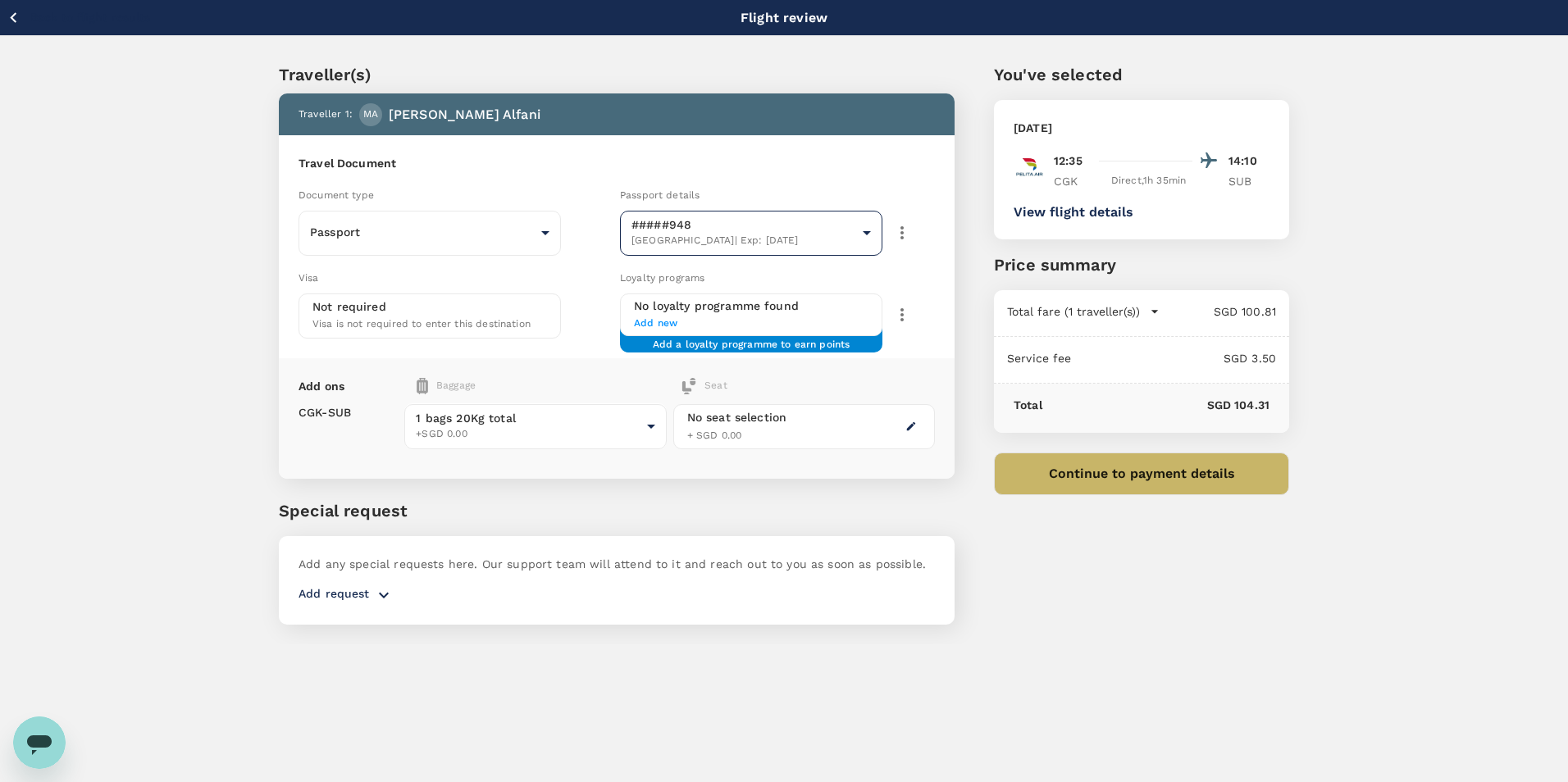
click at [693, 227] on body "Back to flight results Flight review Traveller(s) Traveller 1 : MA [PERSON_NAME…" at bounding box center [784, 413] width 1568 height 827
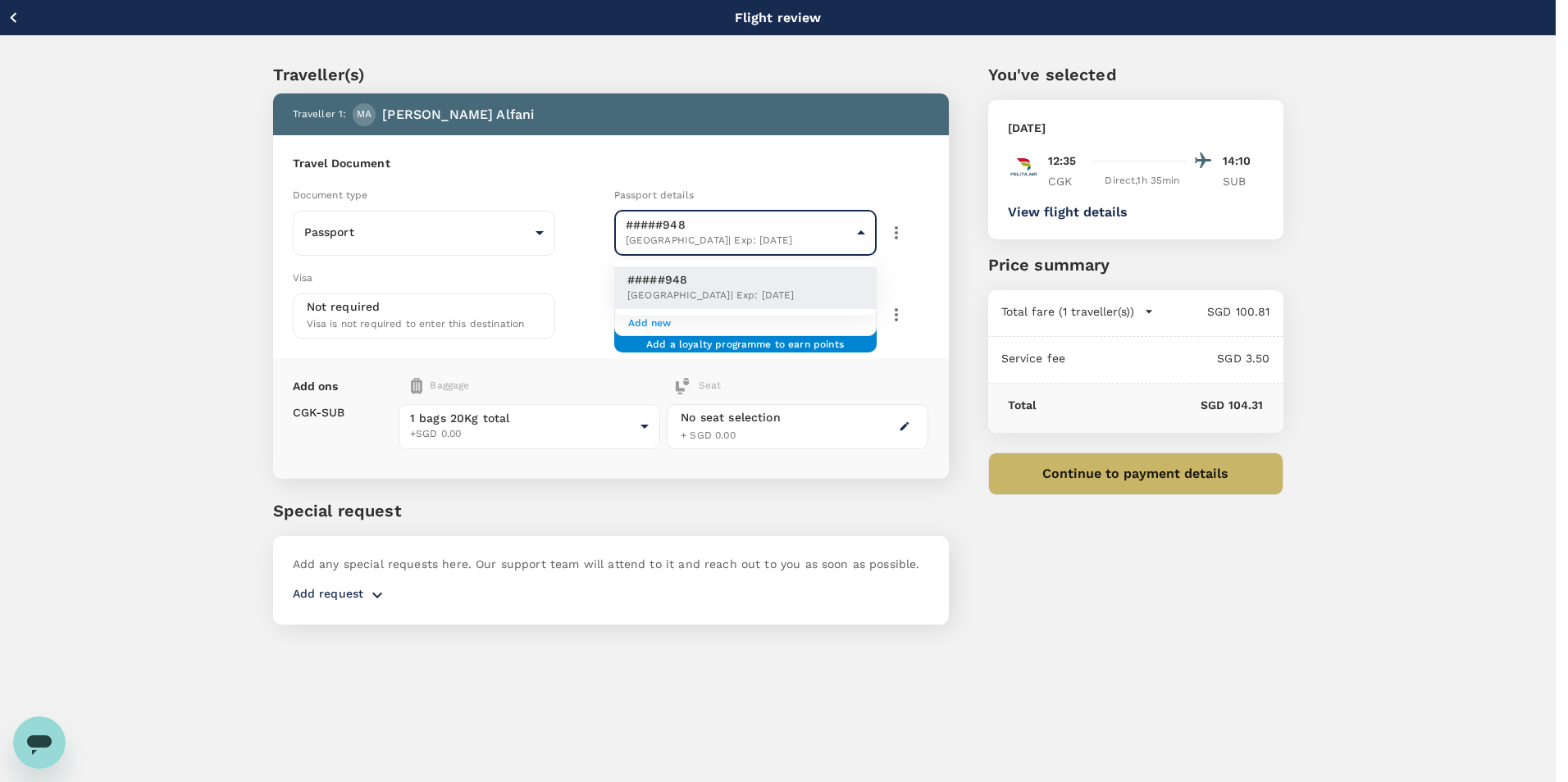
click at [693, 227] on div at bounding box center [784, 391] width 1568 height 782
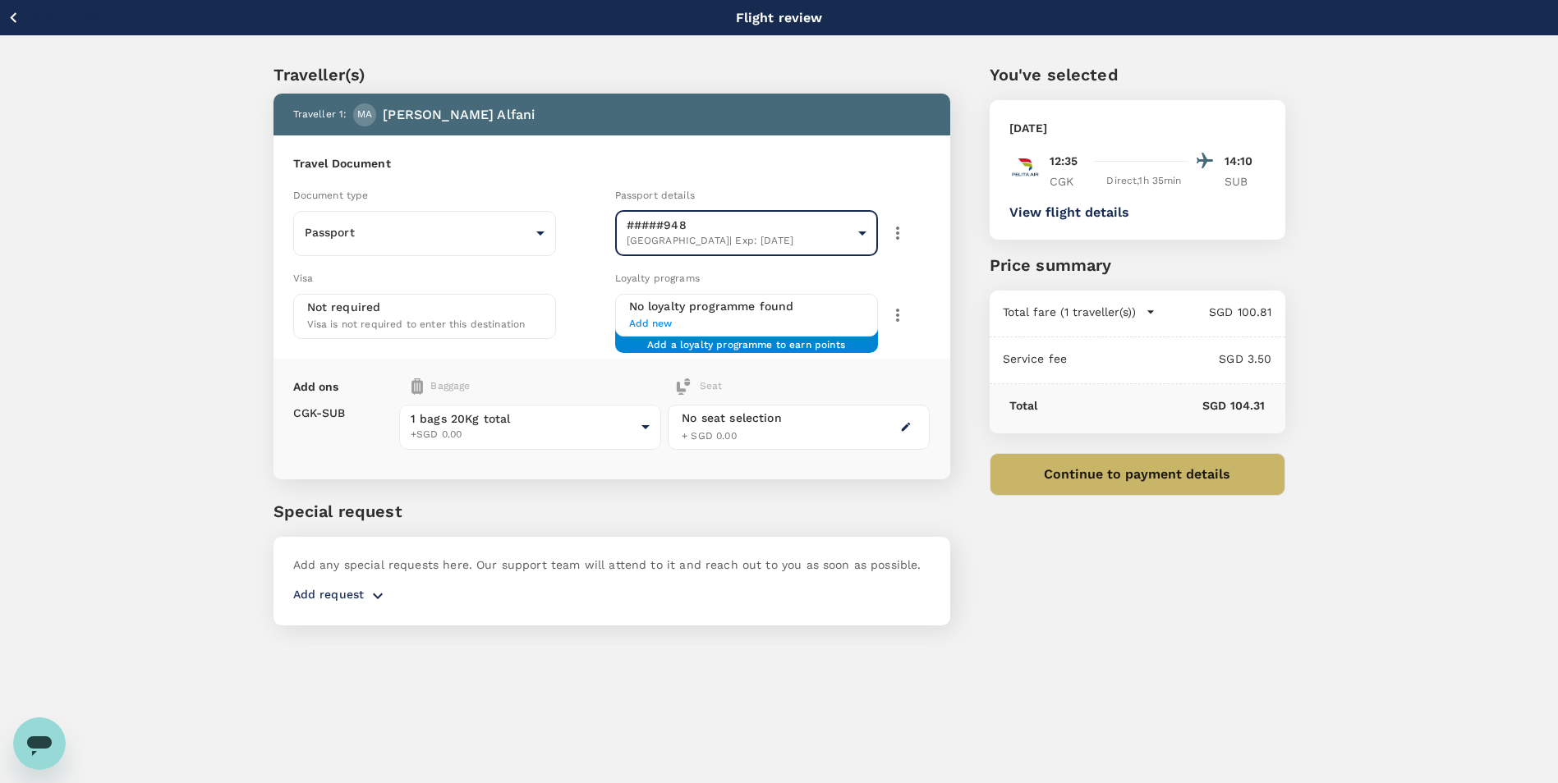
click at [558, 232] on div "Passport Passport ​" at bounding box center [450, 233] width 315 height 45
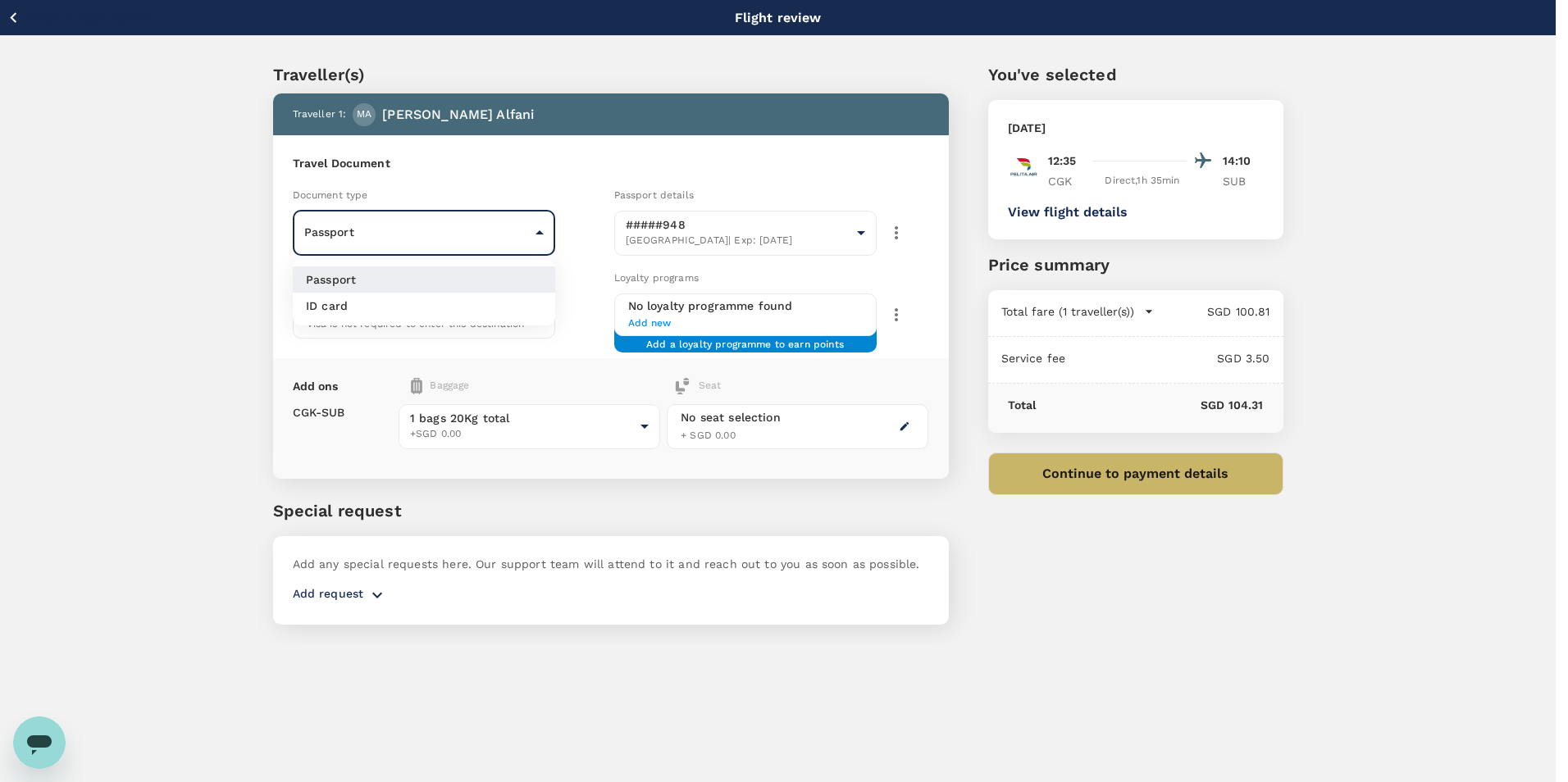
click at [502, 231] on body "Back to flight results Flight review Traveller(s) Traveller 1 : MA [PERSON_NAME…" at bounding box center [784, 413] width 1568 height 827
click at [502, 231] on div at bounding box center [784, 391] width 1568 height 782
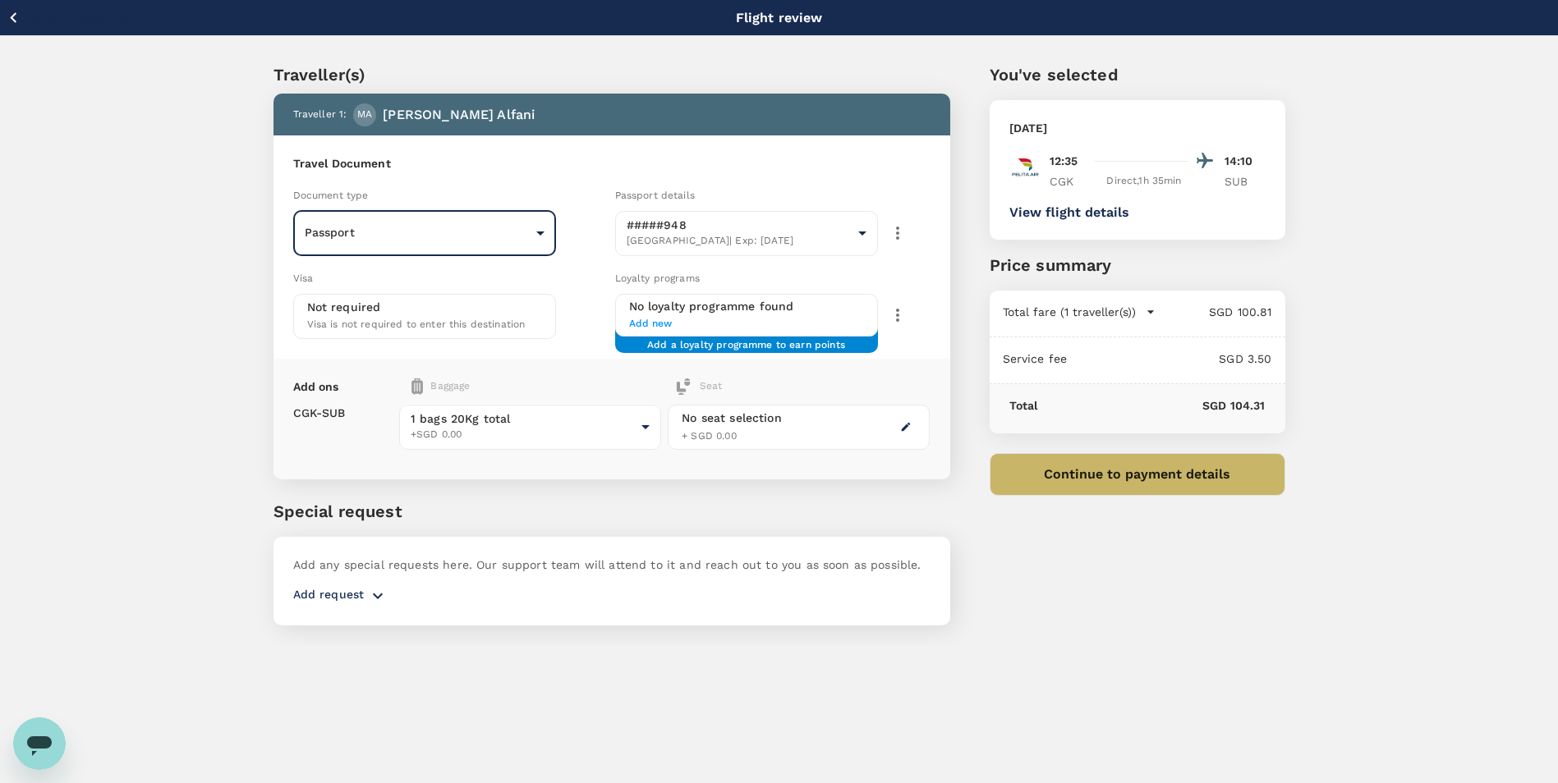
click at [190, 268] on div "Traveller(s) Traveller 1 : MA [PERSON_NAME] Travel Document Document type Passp…" at bounding box center [779, 340] width 1558 height 609
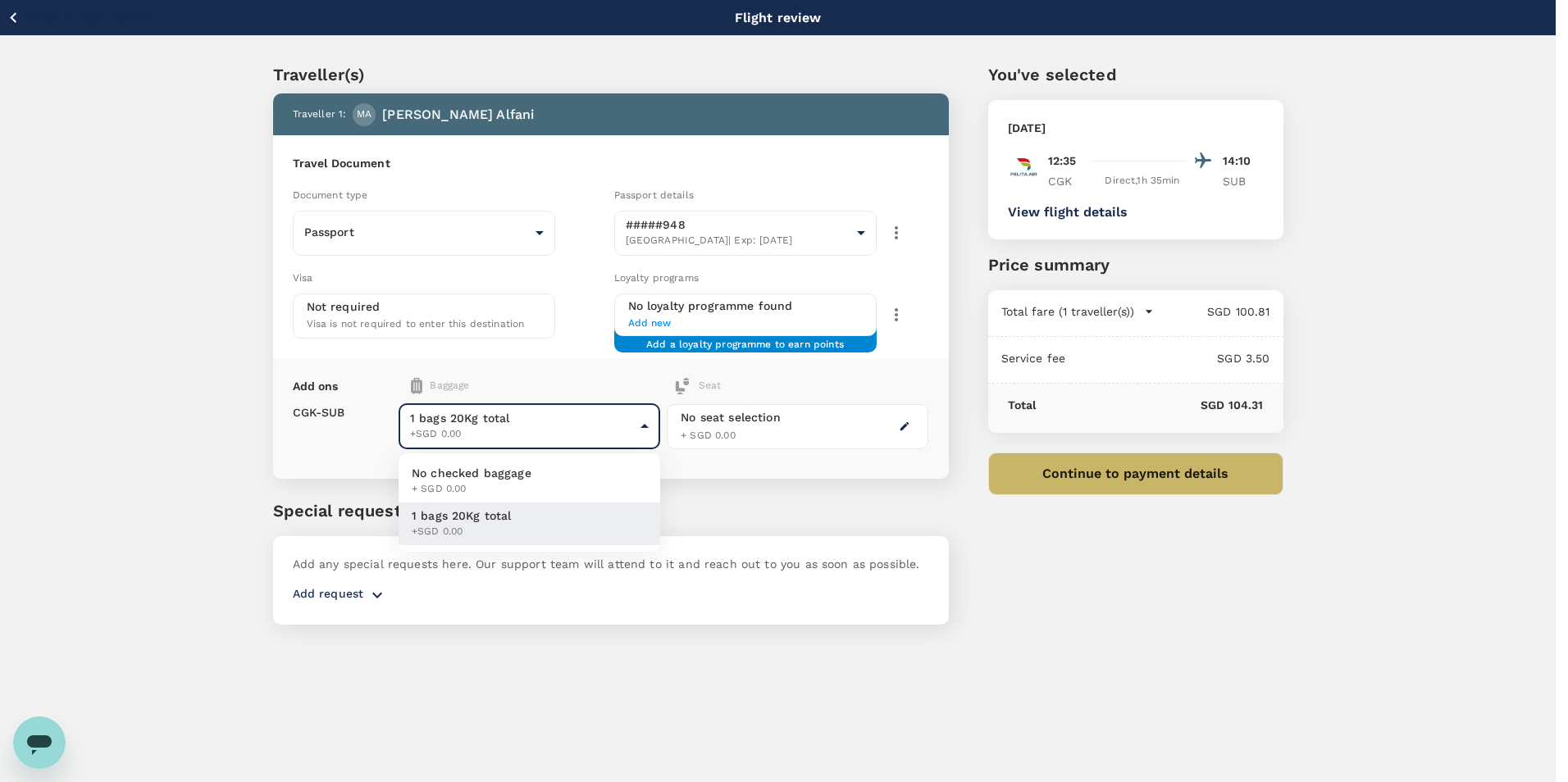
click at [507, 424] on body "Back to flight results Flight review Traveller(s) Traveller 1 : MA [PERSON_NAME…" at bounding box center [784, 413] width 1568 height 827
click at [509, 531] on span "+SGD 0.00" at bounding box center [461, 532] width 100 height 16
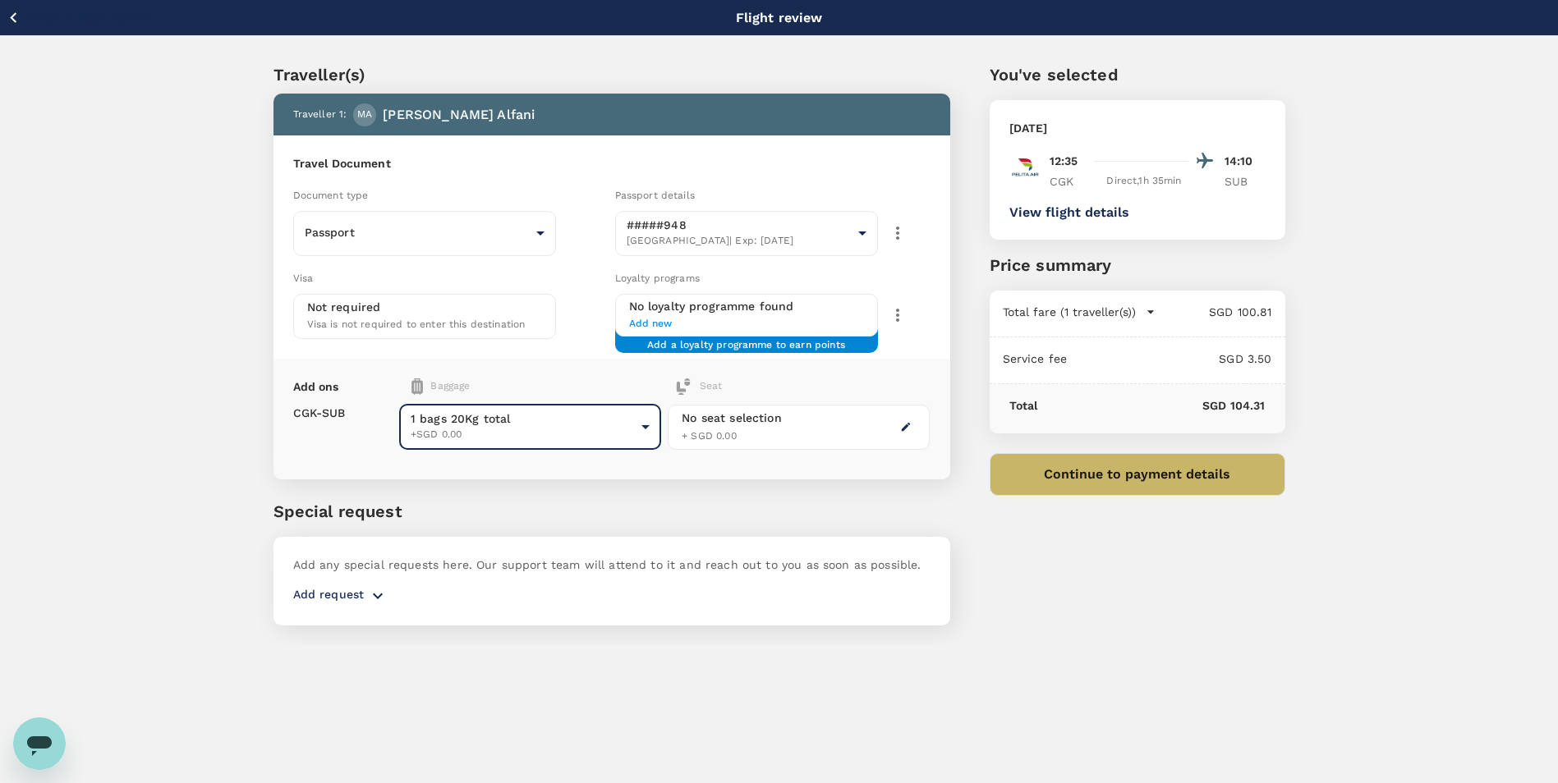
click at [562, 480] on div "Traveller(s) Traveller 1 : MA [PERSON_NAME] Travel Document Document type Passp…" at bounding box center [592, 334] width 716 height 622
click at [369, 604] on icon "button" at bounding box center [378, 596] width 20 height 20
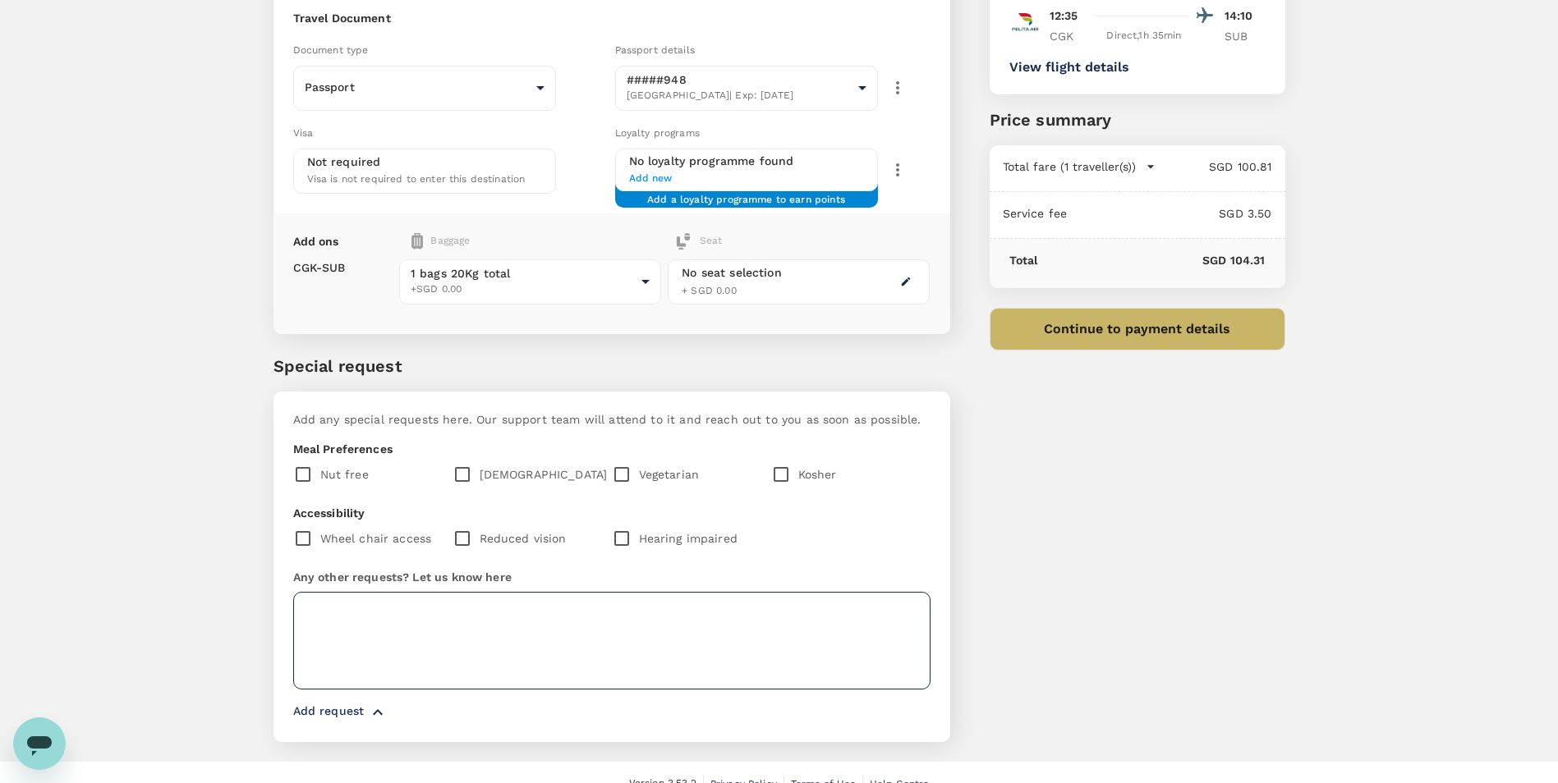
scroll to position [168, 0]
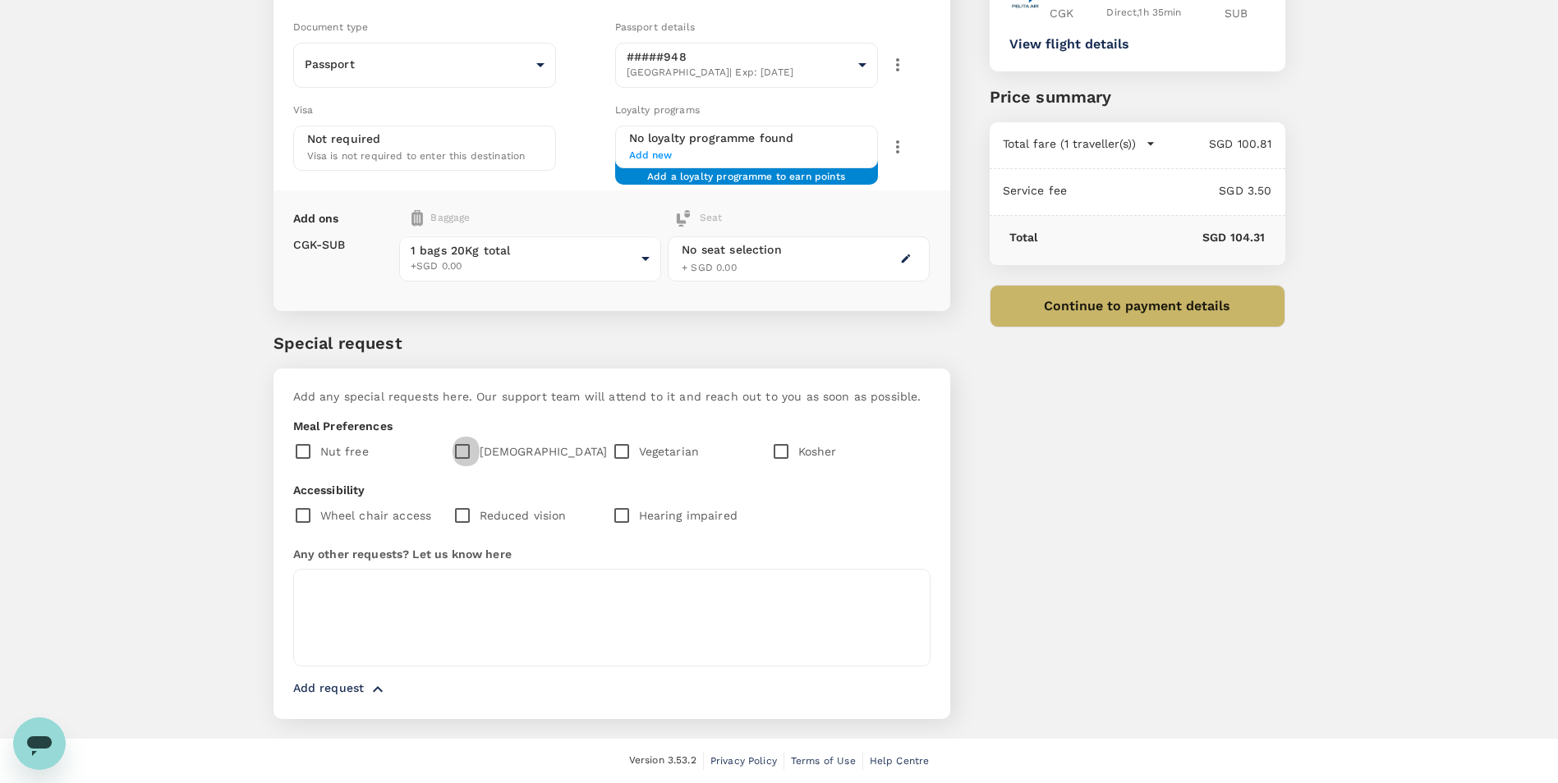
click at [465, 434] on input "checkbox" at bounding box center [465, 451] width 27 height 34
checkbox input "true"
click at [379, 693] on icon "button" at bounding box center [378, 690] width 20 height 20
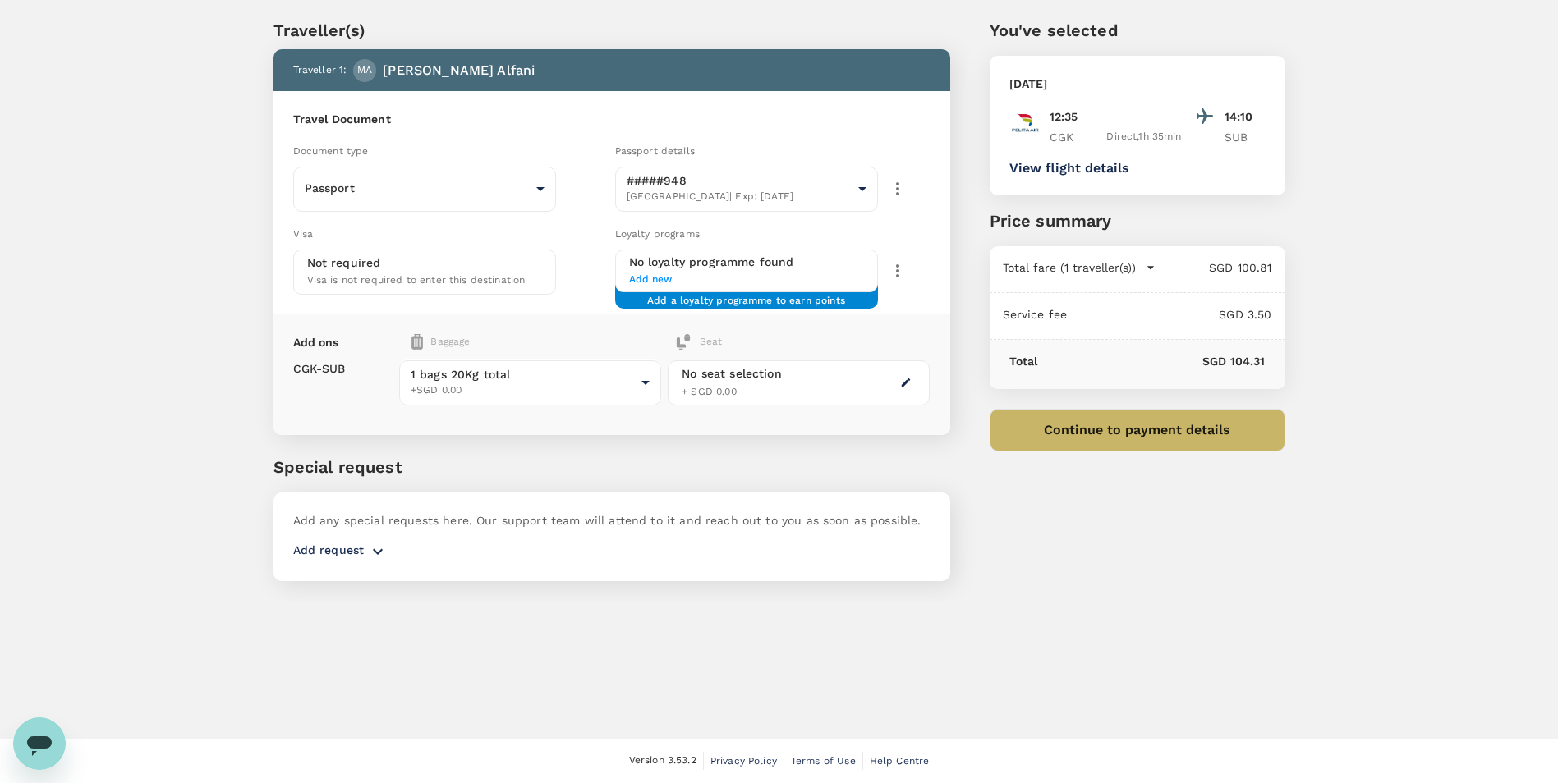
scroll to position [44, 0]
click at [1024, 544] on div "You've selected [DATE] 12:35 14:10 CGK Direct , 1h 35min SUB View flight detail…" at bounding box center [1117, 290] width 335 height 622
click at [228, 364] on div "Traveller(s) Traveller 1 : MA [PERSON_NAME] Travel Document Document type Passp…" at bounding box center [779, 296] width 1558 height 609
click at [999, 572] on div "You've selected [DATE] 12:35 14:10 CGK Direct , 1h 35min SUB View flight detail…" at bounding box center [1117, 290] width 335 height 622
click at [373, 545] on icon "button" at bounding box center [378, 552] width 20 height 20
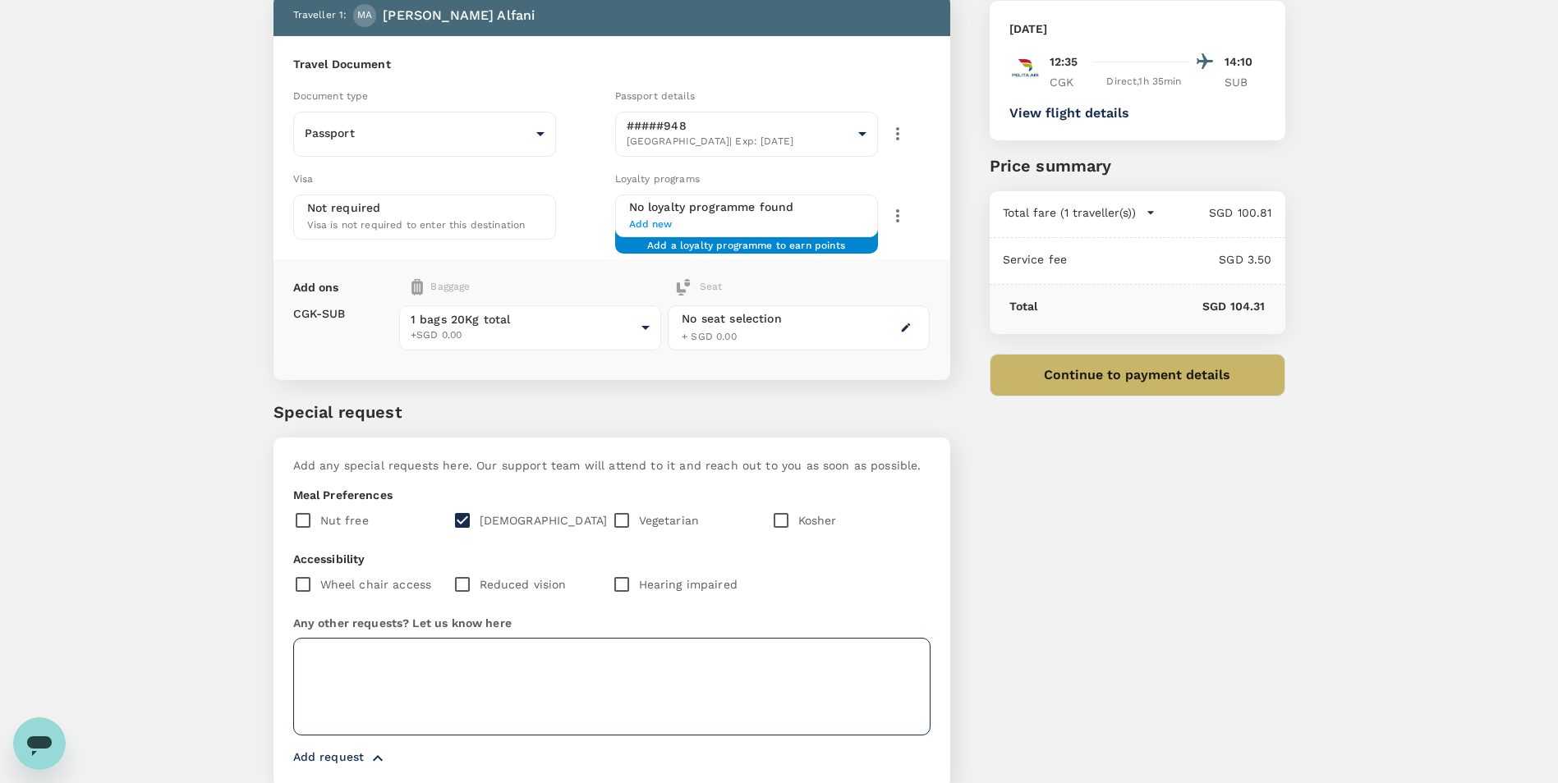
scroll to position [168, 0]
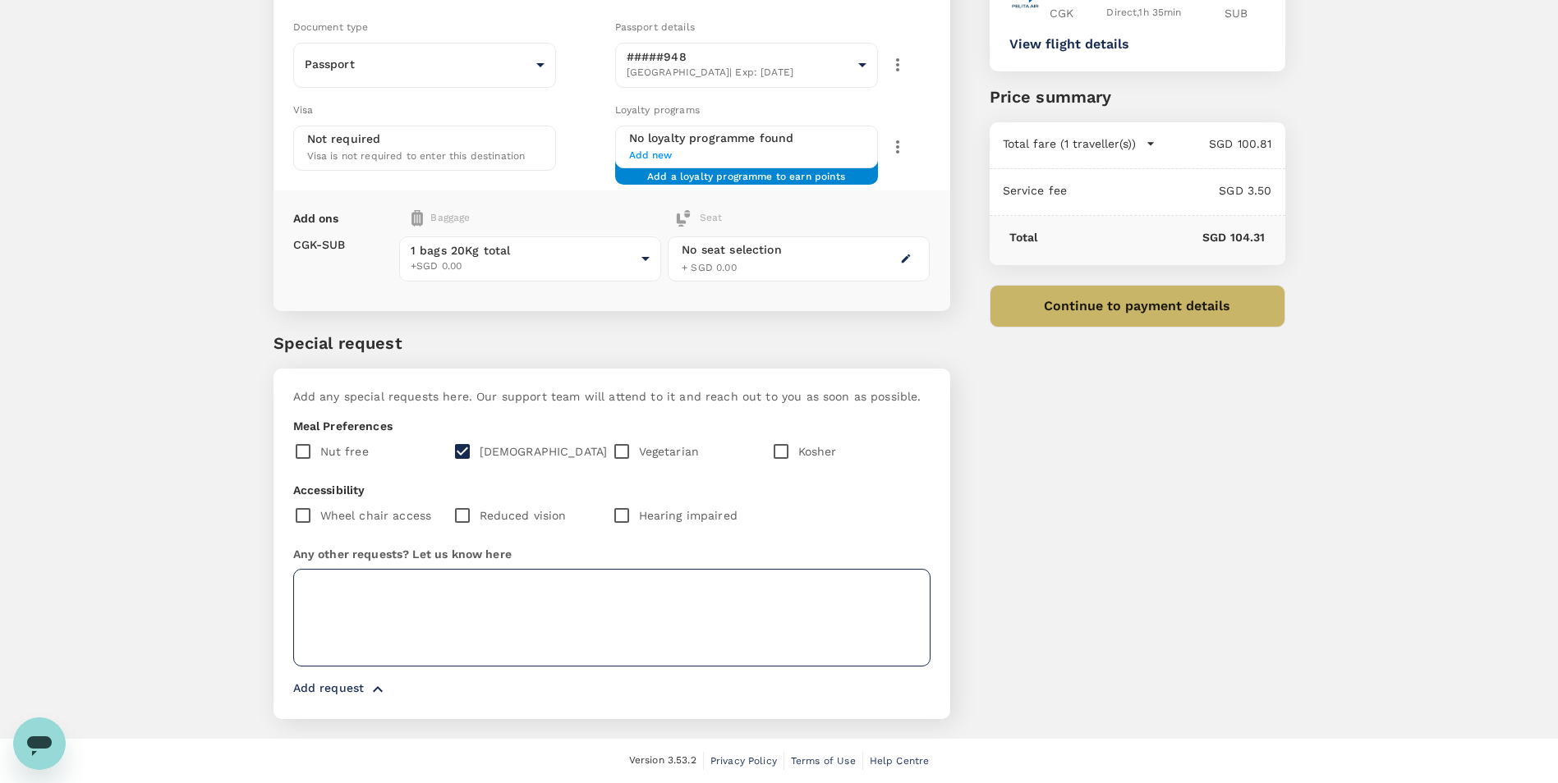
click at [390, 586] on textarea at bounding box center [611, 618] width 637 height 98
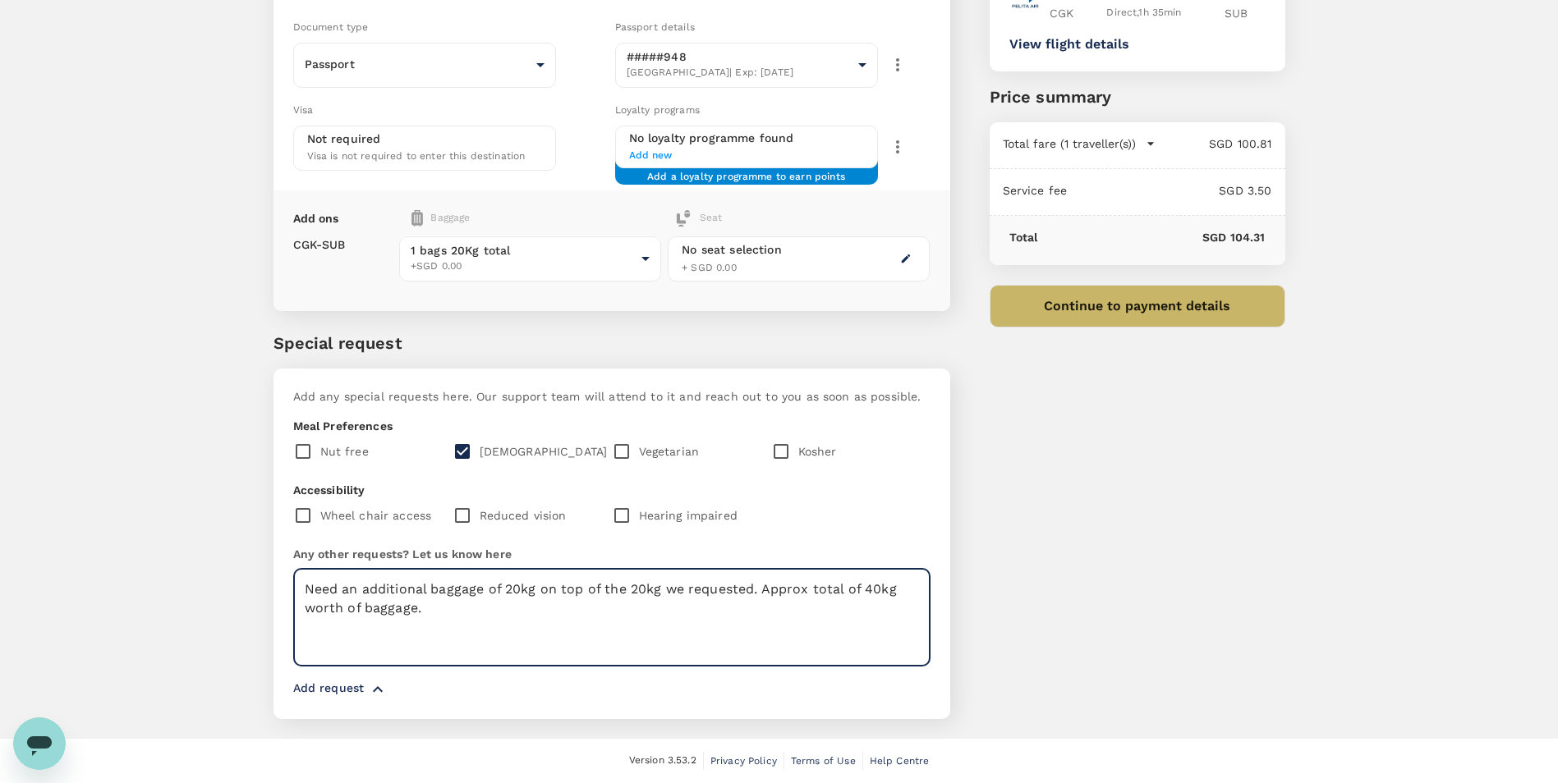
click at [766, 582] on textarea "Need an additional baggage of 20kg on top of the 20kg we requested. Approx tota…" at bounding box center [611, 618] width 637 height 98
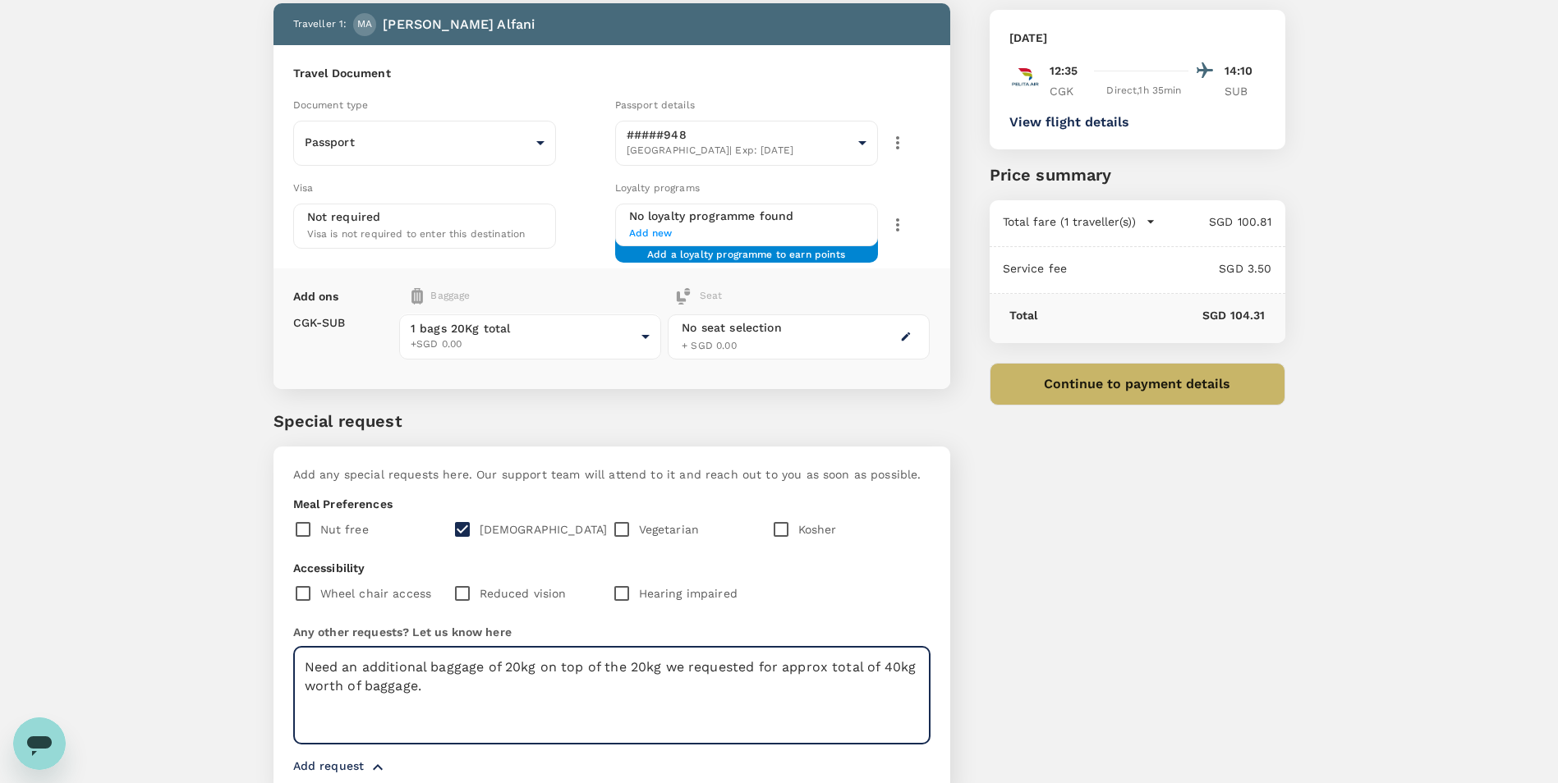
scroll to position [0, 0]
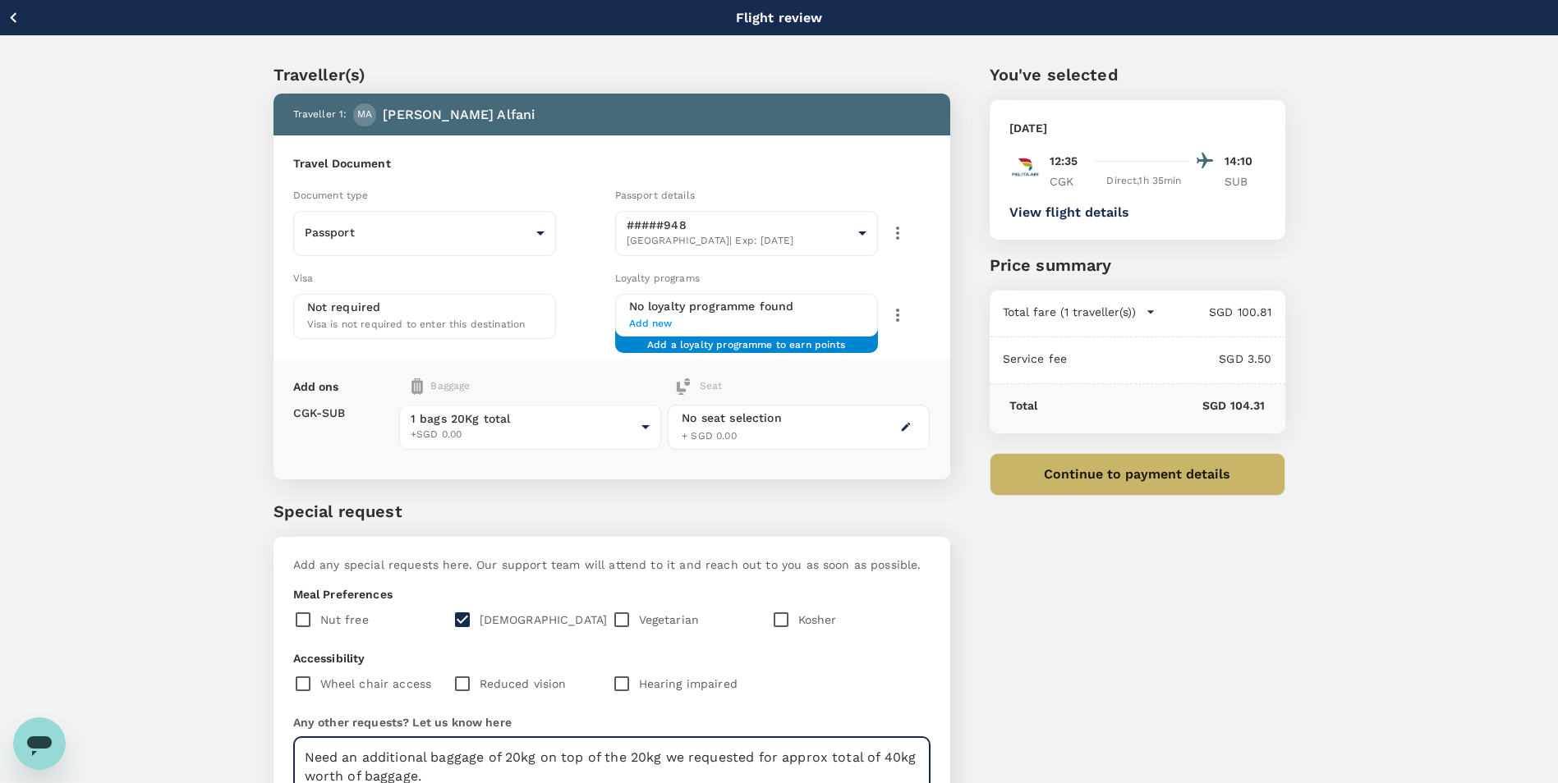
type textarea "Need an additional baggage of 20kg on top of the 20kg we requested for approx t…"
click at [1126, 475] on button "Continue to payment details" at bounding box center [1138, 474] width 296 height 43
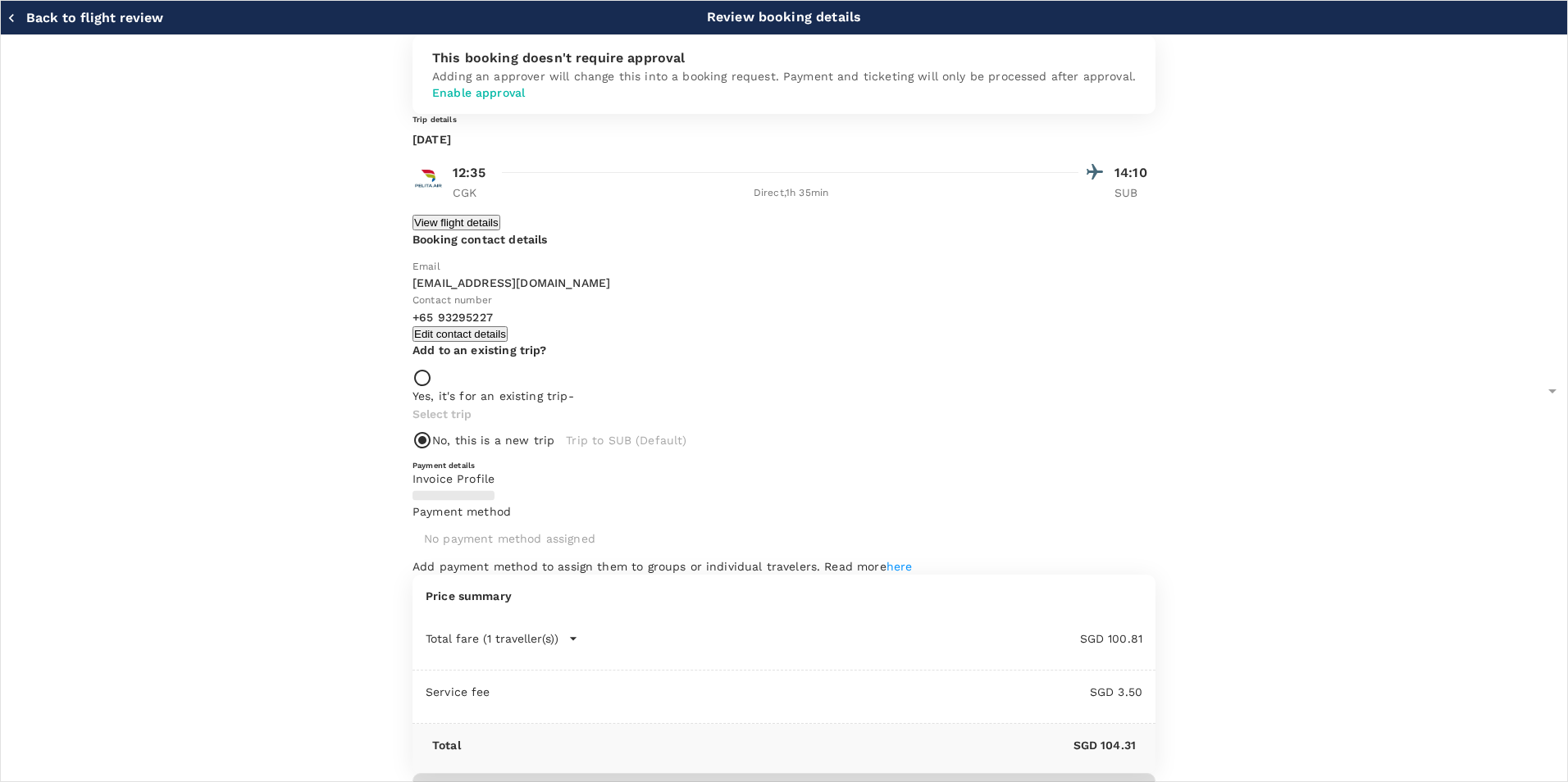
type input "9efa52a1-971e-429e-b8af-542ce9049813"
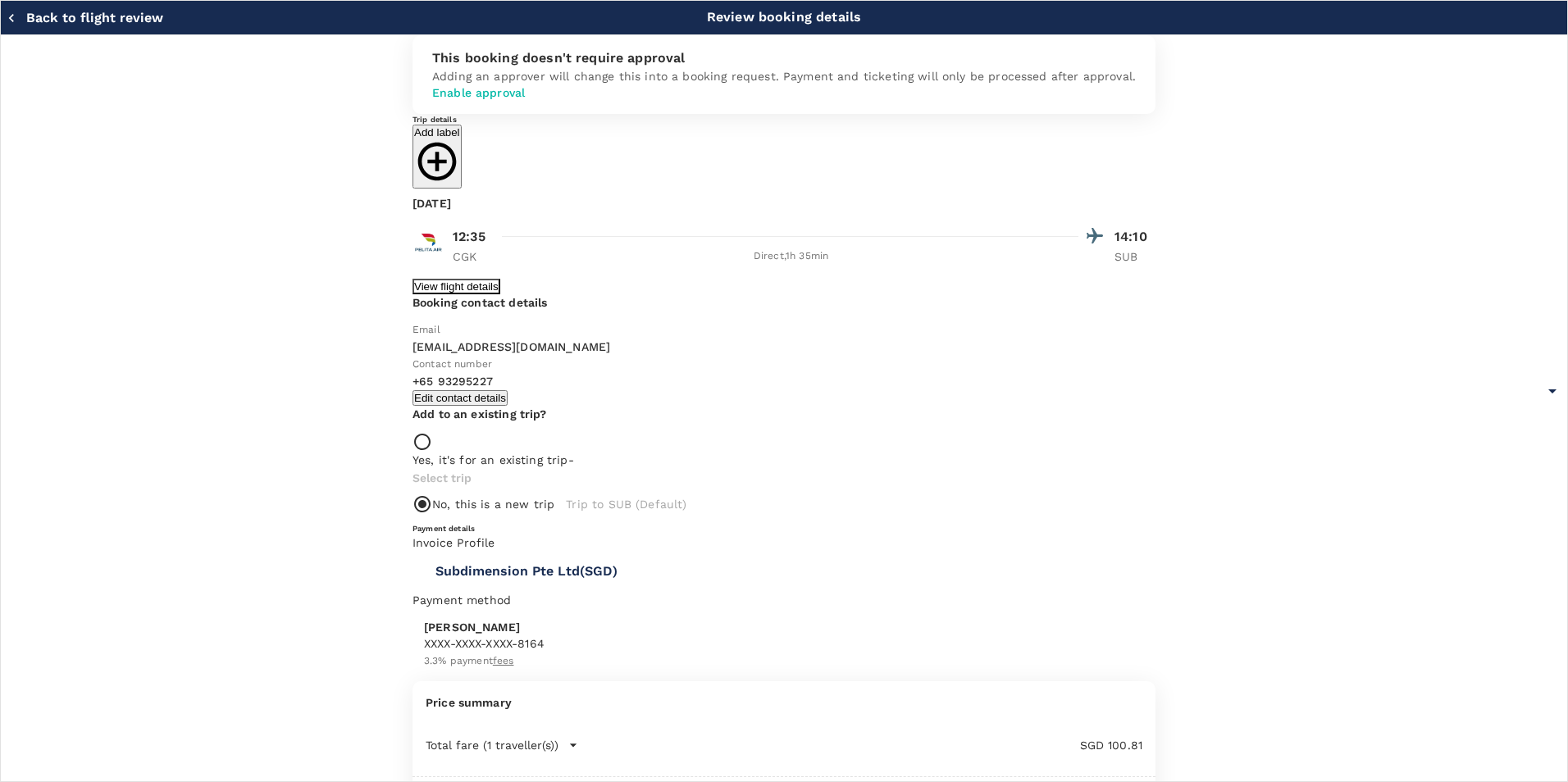
click at [430, 295] on button "View flight details" at bounding box center [456, 287] width 88 height 16
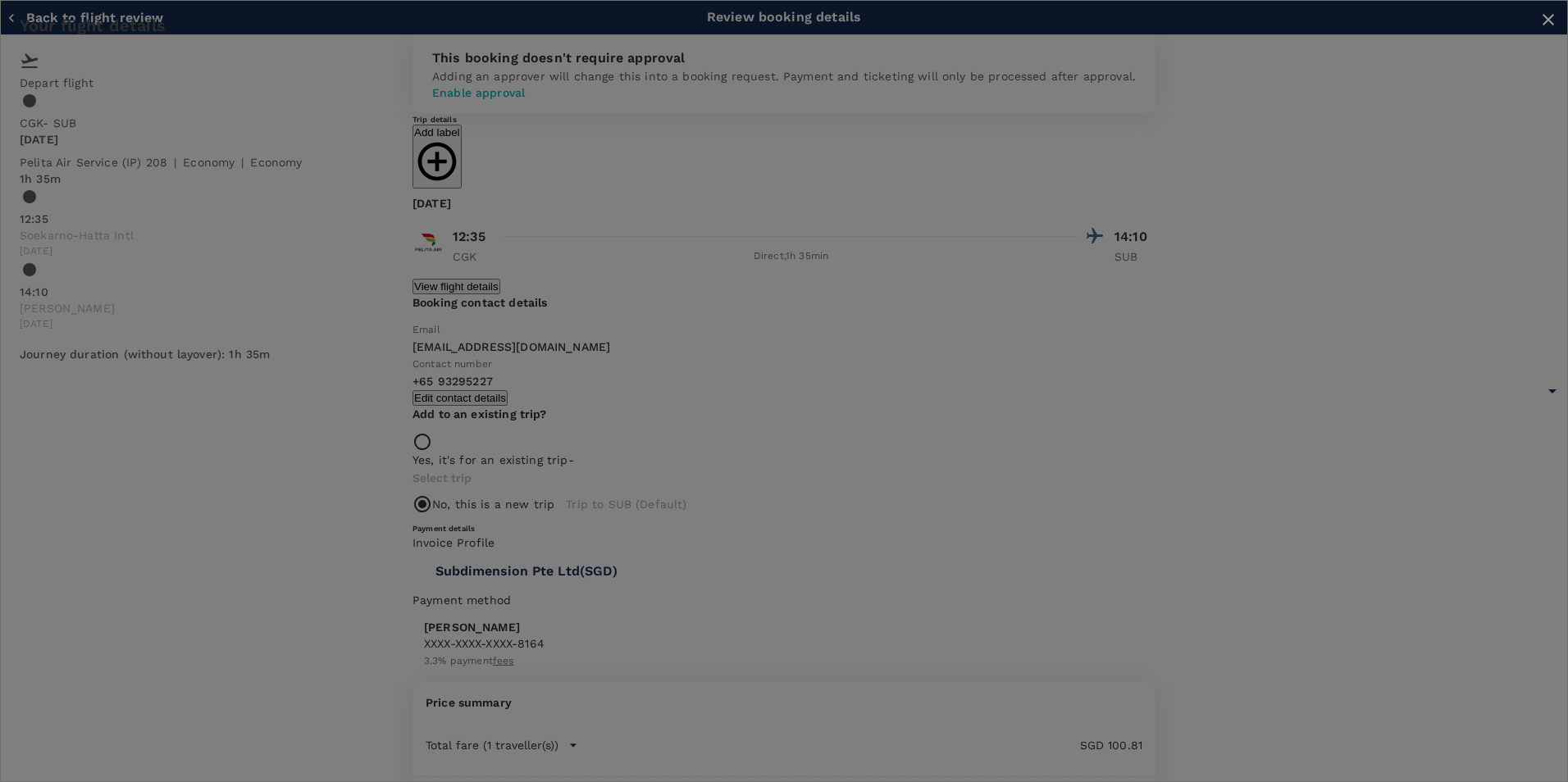
click at [1539, 30] on icon "close" at bounding box center [1549, 20] width 20 height 20
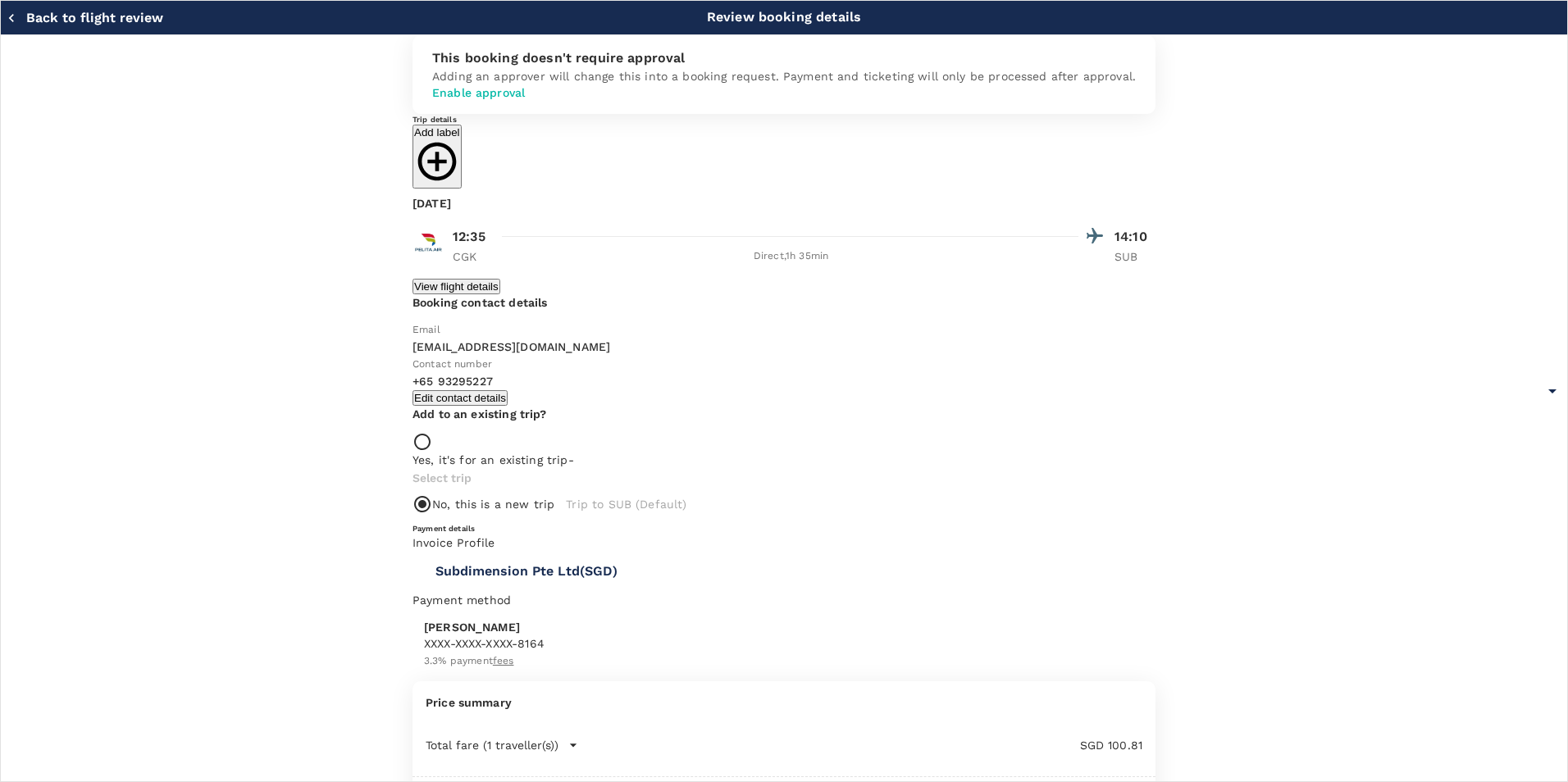
click at [1101, 724] on div "Total fare (1 traveller(s)) SGD 100.81 Air fare SGD 100.81 Baggage fee SGD 0.00…" at bounding box center [784, 750] width 743 height 53
click at [1103, 724] on div "Total fare (1 traveller(s)) SGD 100.81 Air fare SGD 100.81 Baggage fee SGD 0.00…" at bounding box center [784, 750] width 743 height 53
click at [578, 737] on button "Total fare (1 traveller(s))" at bounding box center [501, 745] width 153 height 16
click at [412, 356] on p "[EMAIL_ADDRESS][DOMAIN_NAME]" at bounding box center [598, 347] width 372 height 16
click at [442, 311] on p "Booking contact details" at bounding box center [784, 303] width 743 height 16
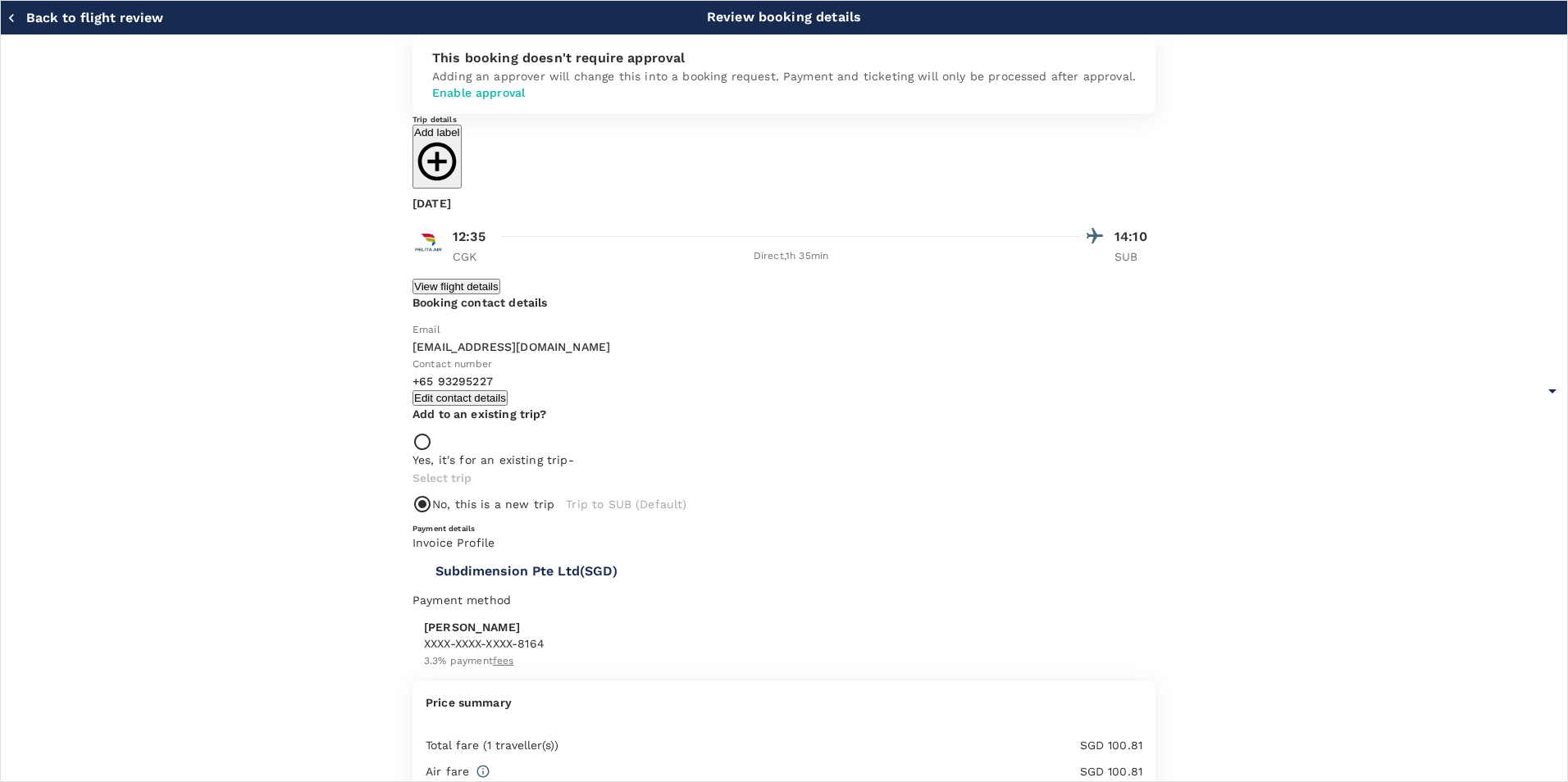
click at [33, 17] on button "Back to flight review" at bounding box center [85, 18] width 157 height 16
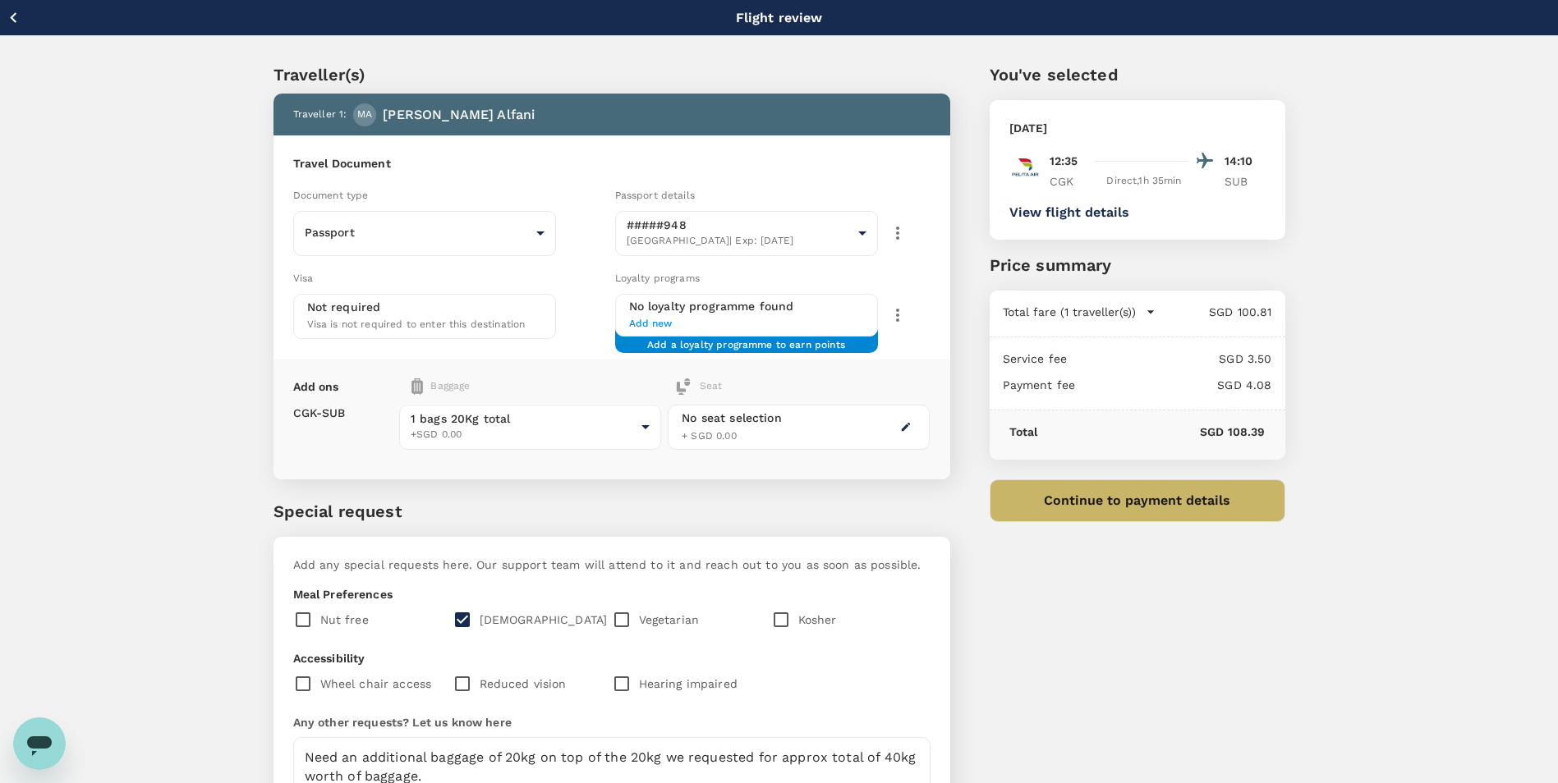
click at [460, 108] on p "[PERSON_NAME]" at bounding box center [459, 115] width 152 height 20
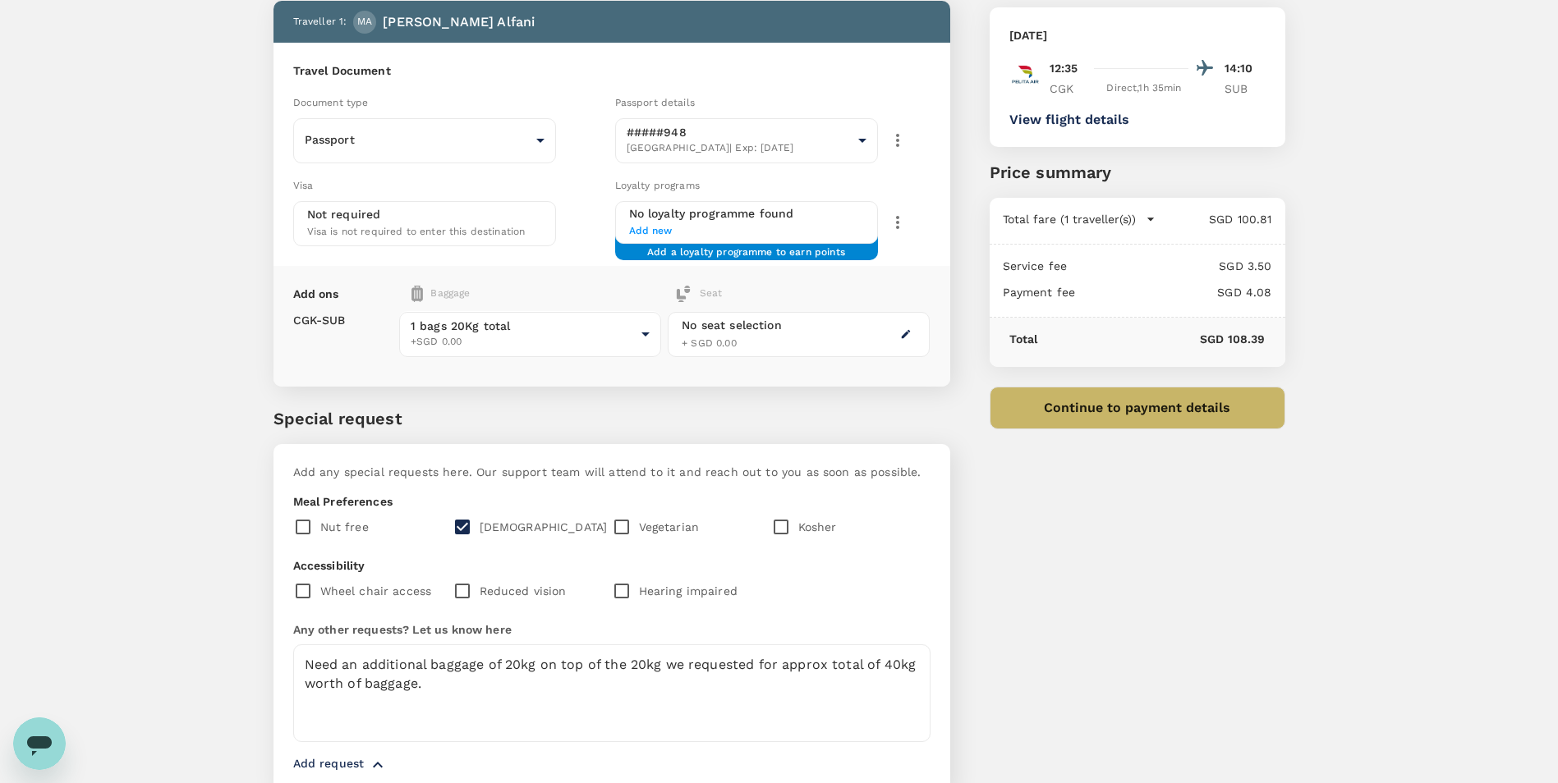
scroll to position [168, 0]
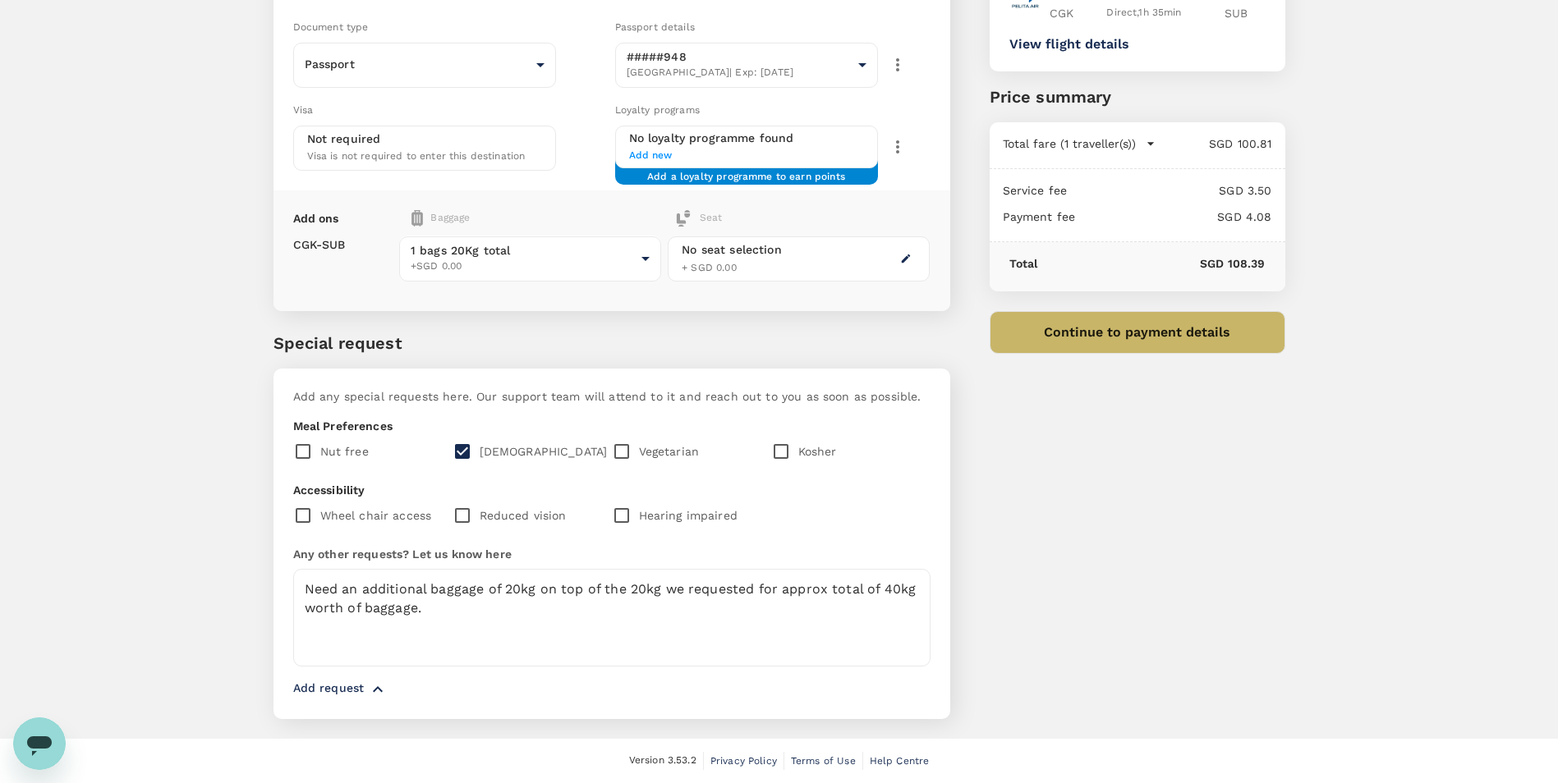
click at [1153, 325] on button "Continue to payment details" at bounding box center [1138, 332] width 296 height 43
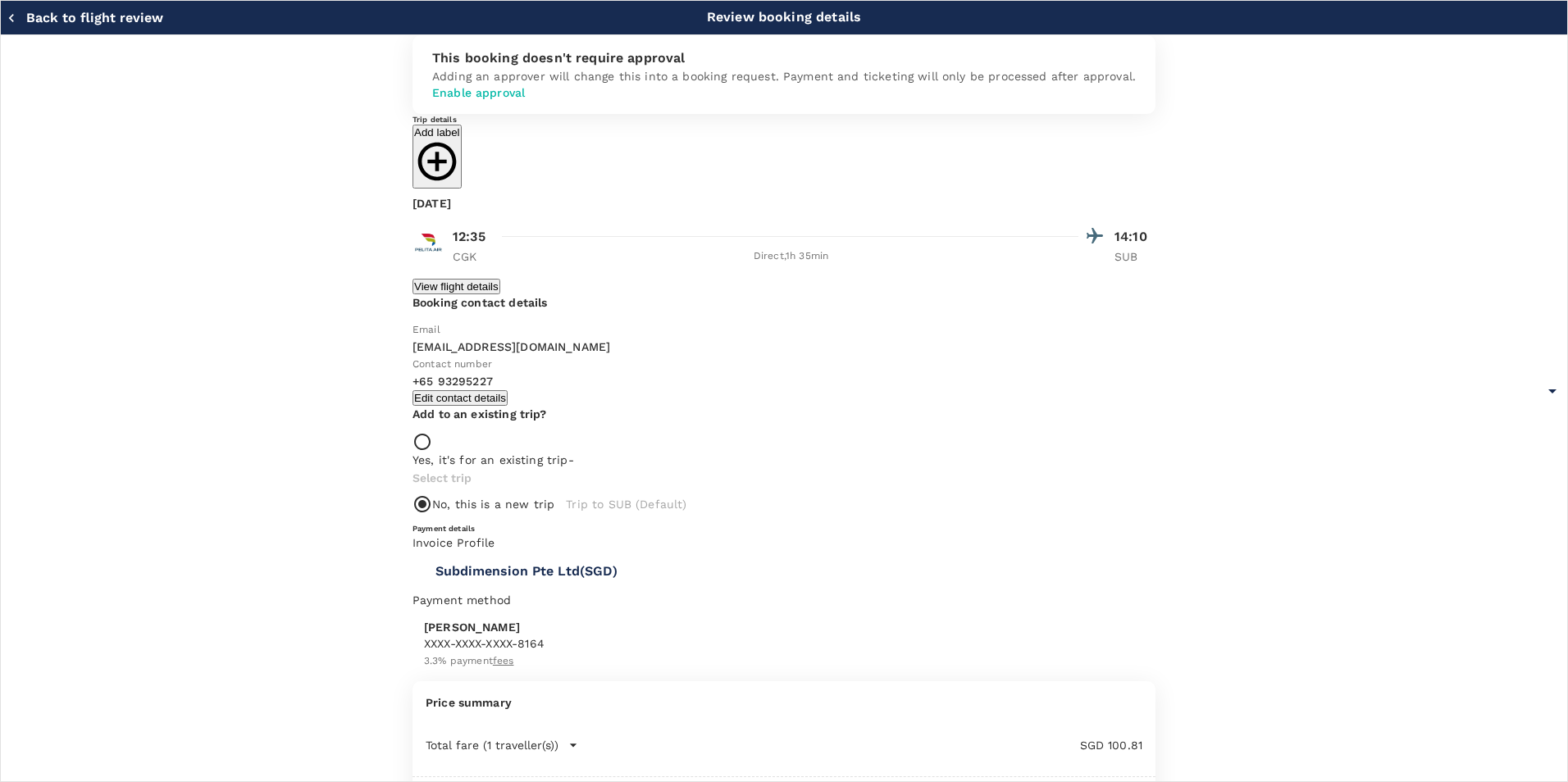
click at [65, 30] on div "Back to flight review Review booking details" at bounding box center [784, 17] width 1568 height 34
click at [62, 16] on button "Back to flight review" at bounding box center [85, 18] width 157 height 16
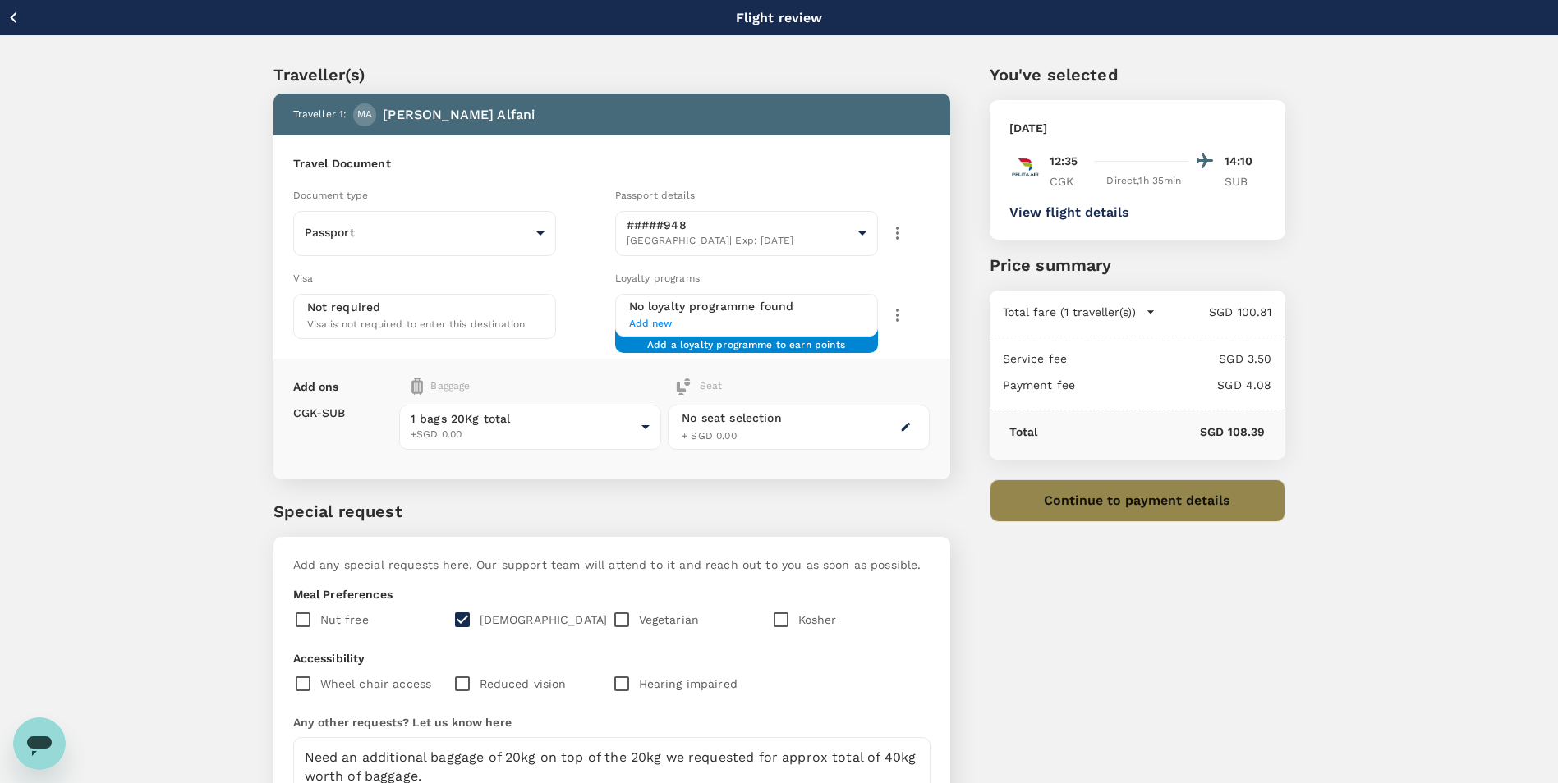
click at [1143, 515] on button "Continue to payment details" at bounding box center [1138, 501] width 296 height 43
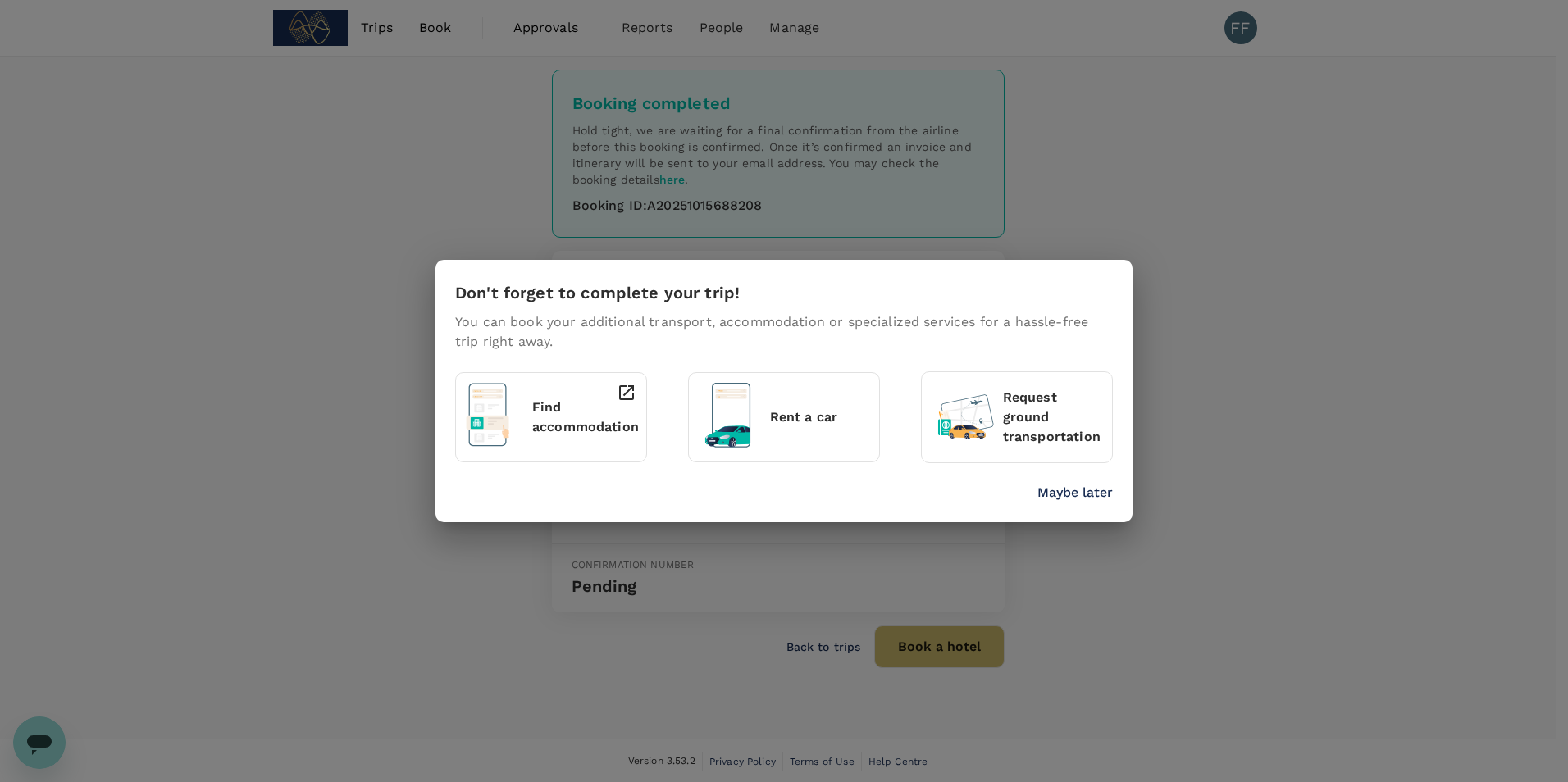
click at [962, 575] on div "Don't forget to complete your trip! You can book your additional transport, acc…" at bounding box center [784, 391] width 1568 height 782
click at [1199, 244] on div "Don't forget to complete your trip! You can book your additional transport, acc…" at bounding box center [784, 391] width 1568 height 782
click at [1099, 496] on p "Maybe later" at bounding box center [1076, 493] width 76 height 20
